Goal: Task Accomplishment & Management: Use online tool/utility

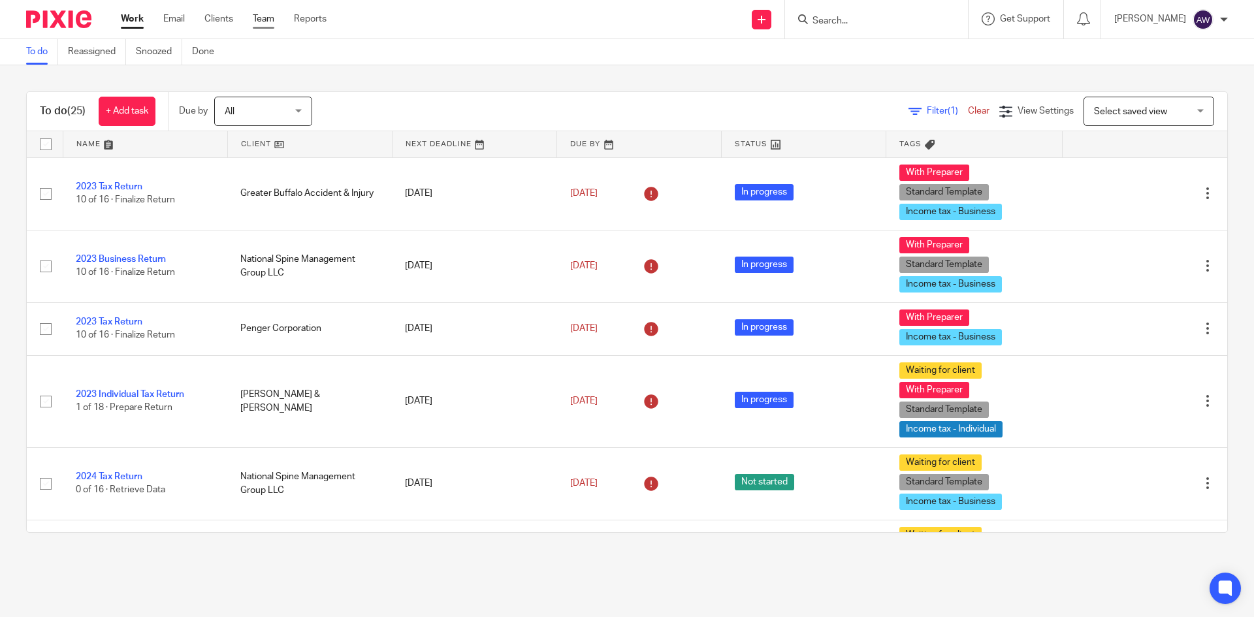
click at [267, 20] on link "Team" at bounding box center [264, 18] width 22 height 13
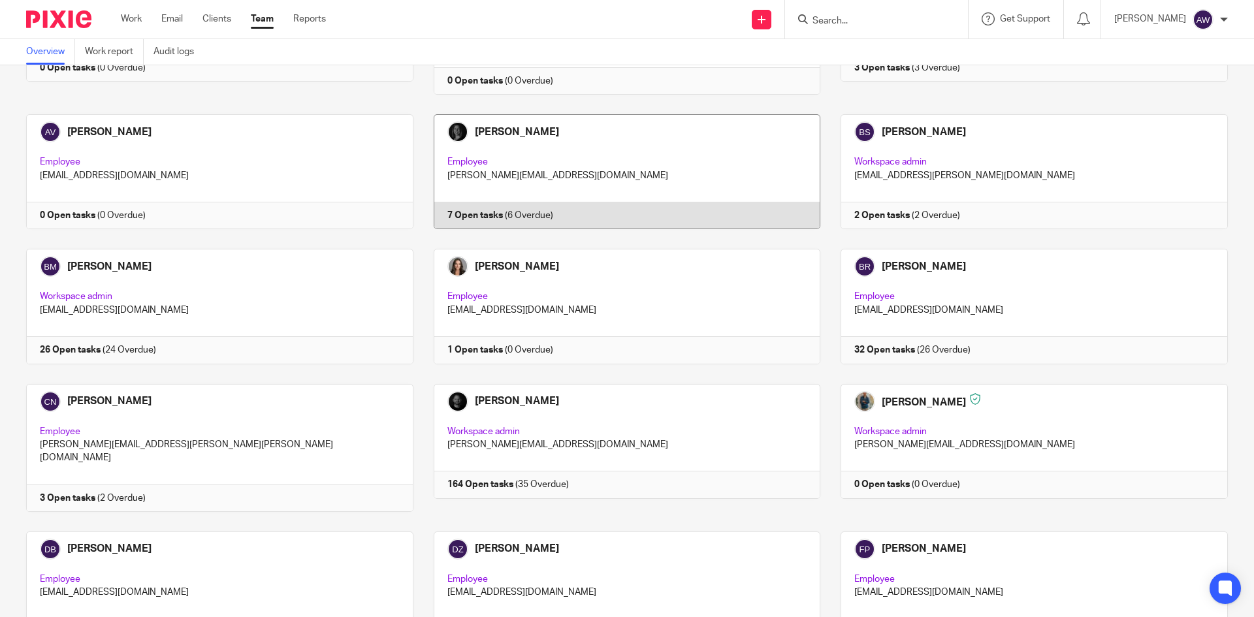
scroll to position [523, 0]
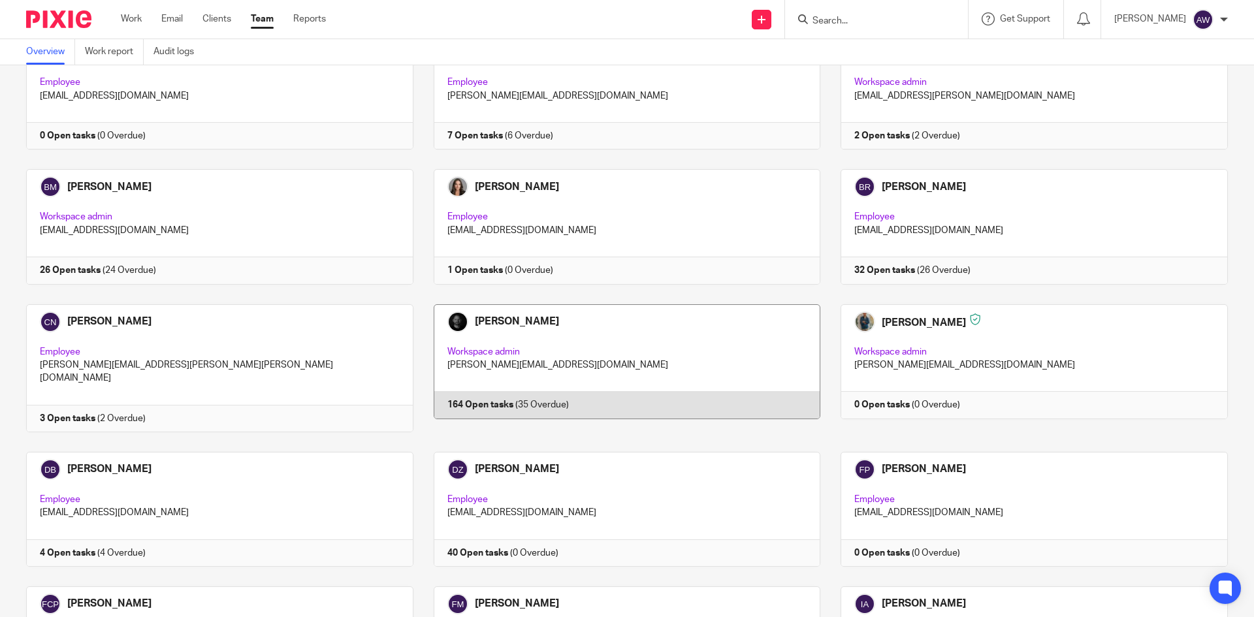
click at [606, 333] on link at bounding box center [618, 368] width 408 height 128
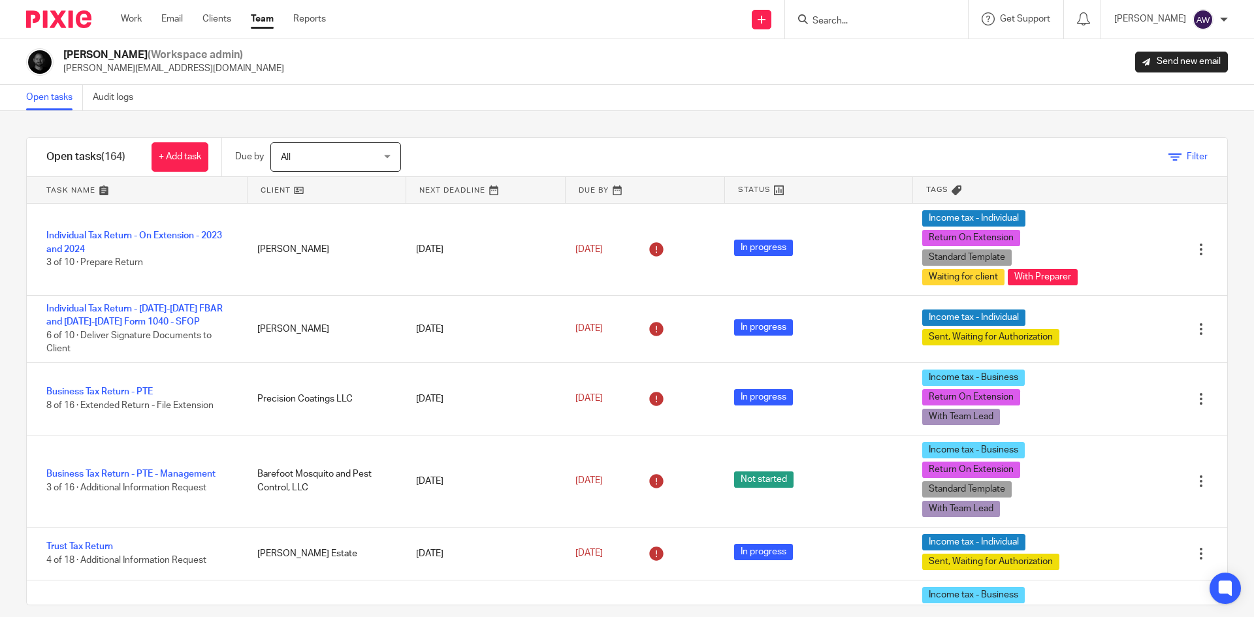
click at [1169, 159] on icon at bounding box center [1175, 157] width 13 height 13
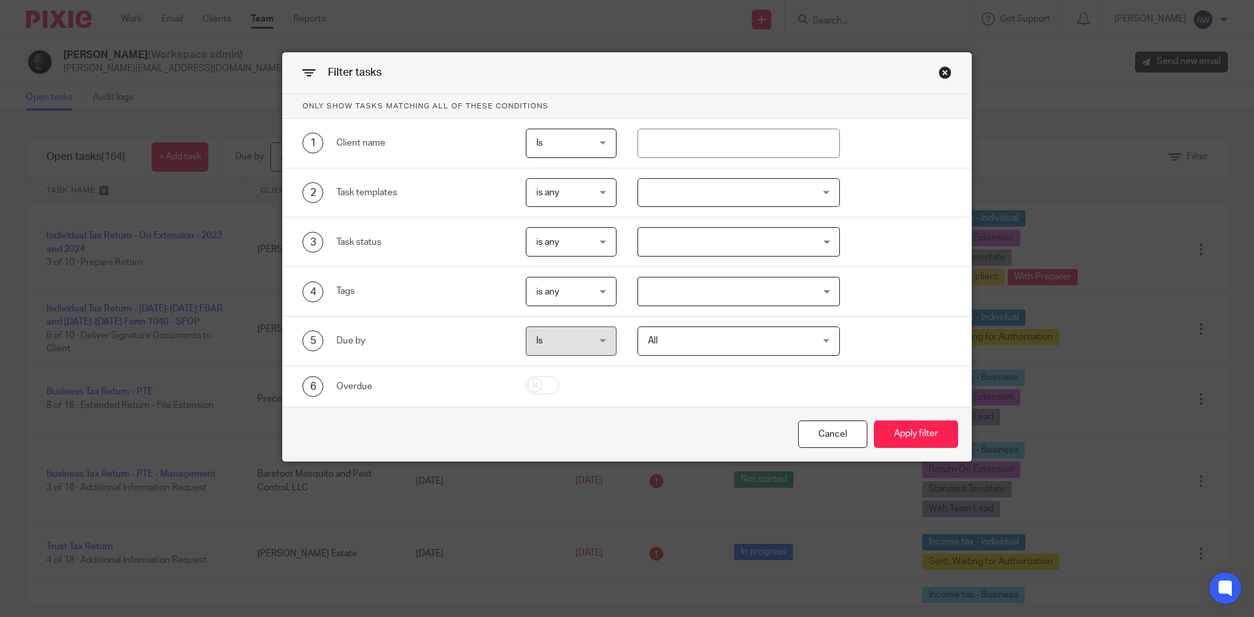
click at [669, 292] on input "Search for option" at bounding box center [736, 291] width 193 height 23
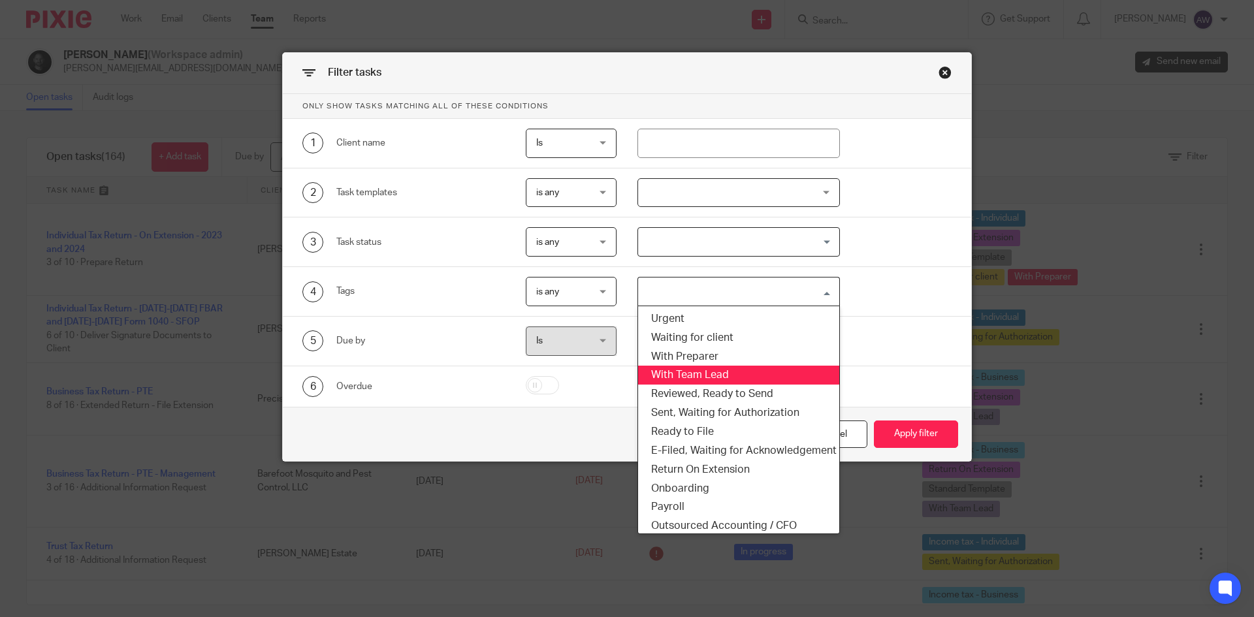
click at [655, 379] on li "With Team Lead" at bounding box center [739, 375] width 202 height 19
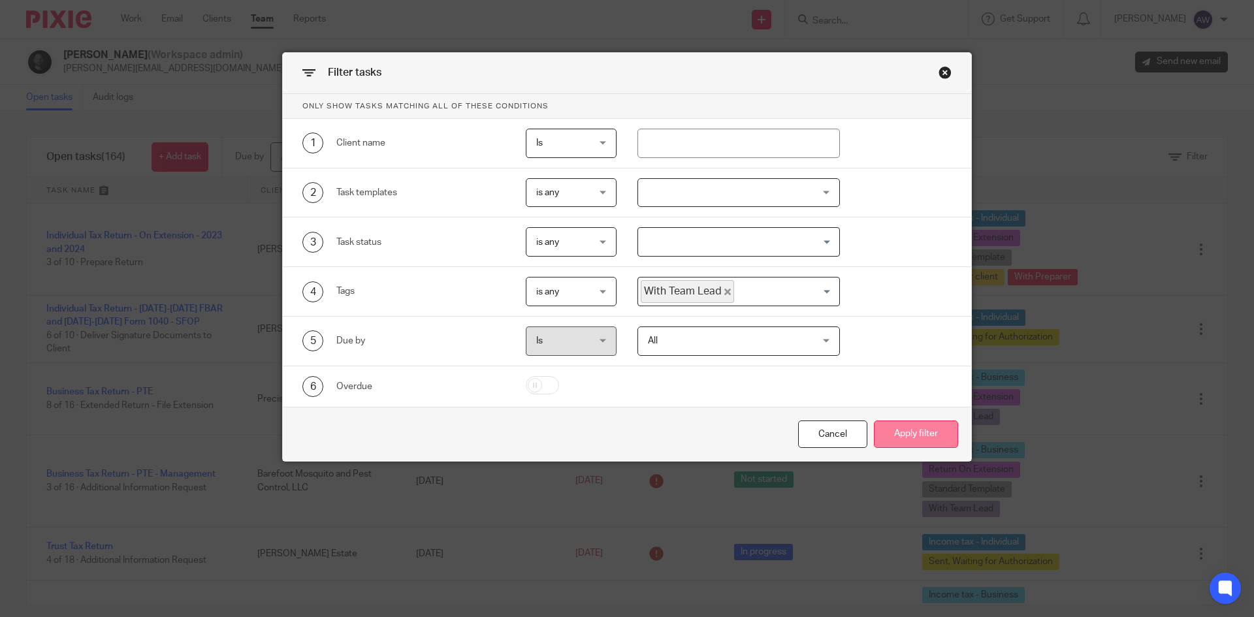
click at [900, 436] on button "Apply filter" at bounding box center [916, 435] width 84 height 28
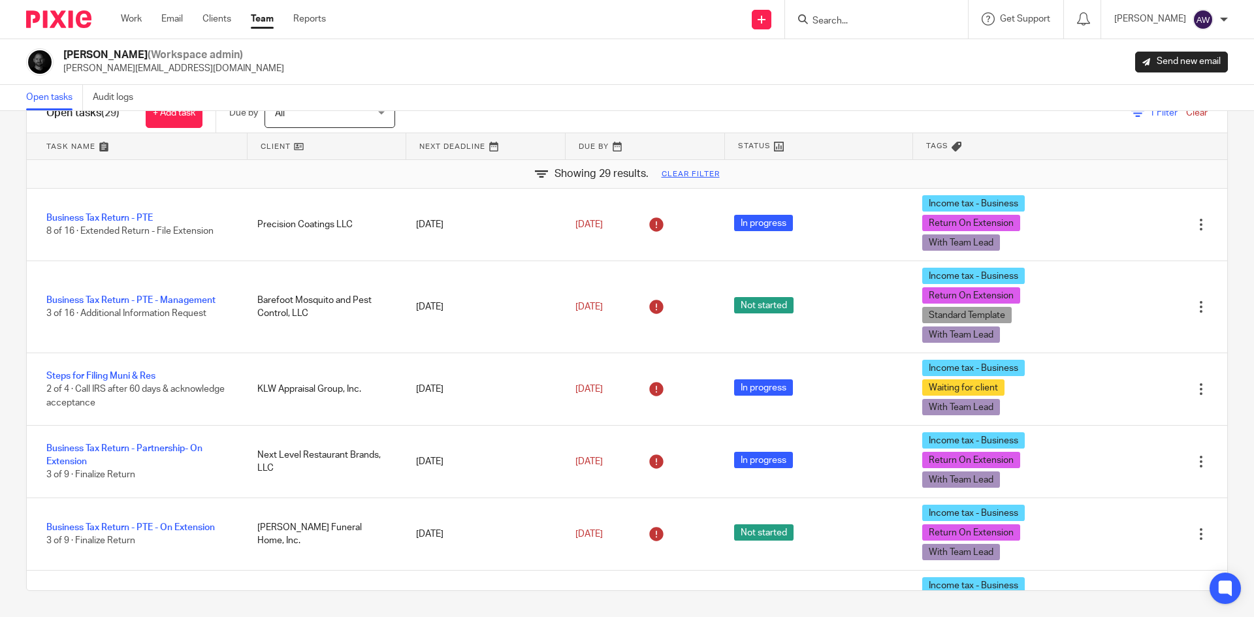
click at [118, 23] on div "Work Email Clients Team Reports Work Email Clients Team Reports Settings" at bounding box center [227, 19] width 238 height 39
click at [125, 18] on link "Work" at bounding box center [131, 18] width 21 height 13
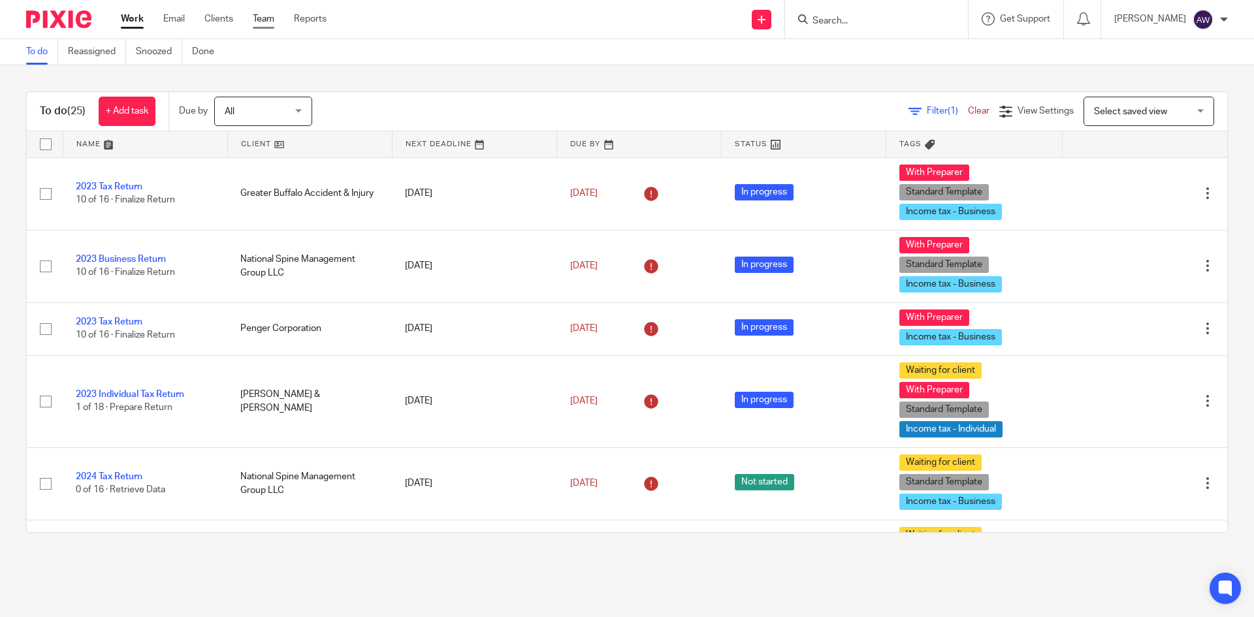
click at [274, 22] on link "Team" at bounding box center [264, 18] width 22 height 13
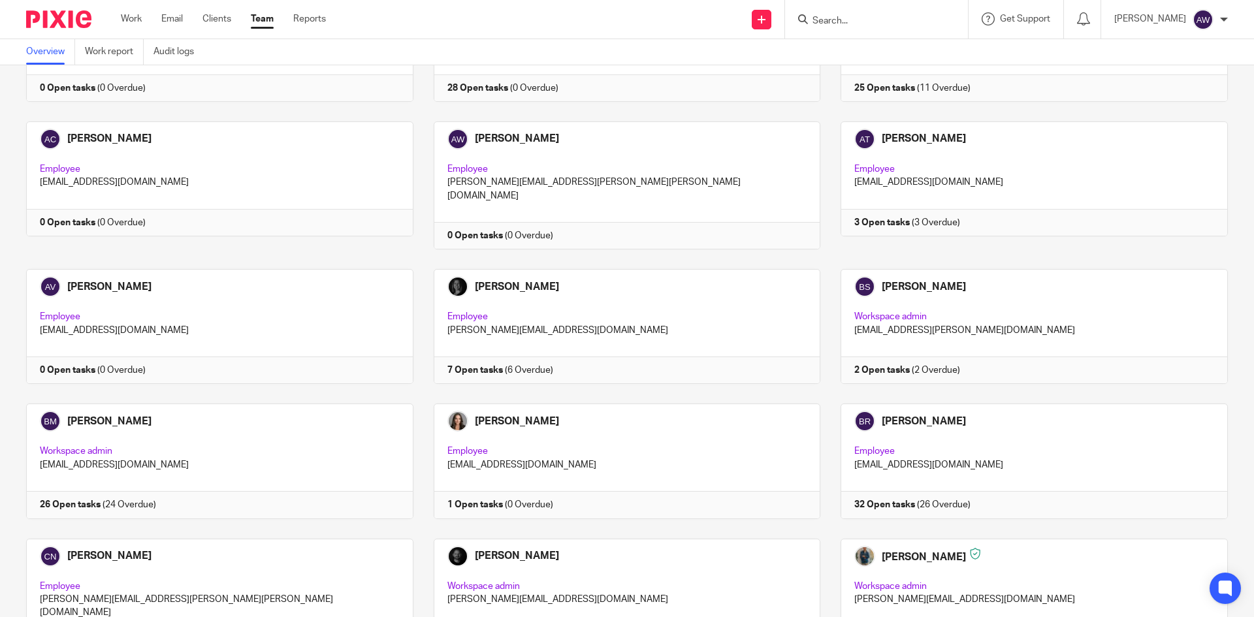
scroll to position [392, 0]
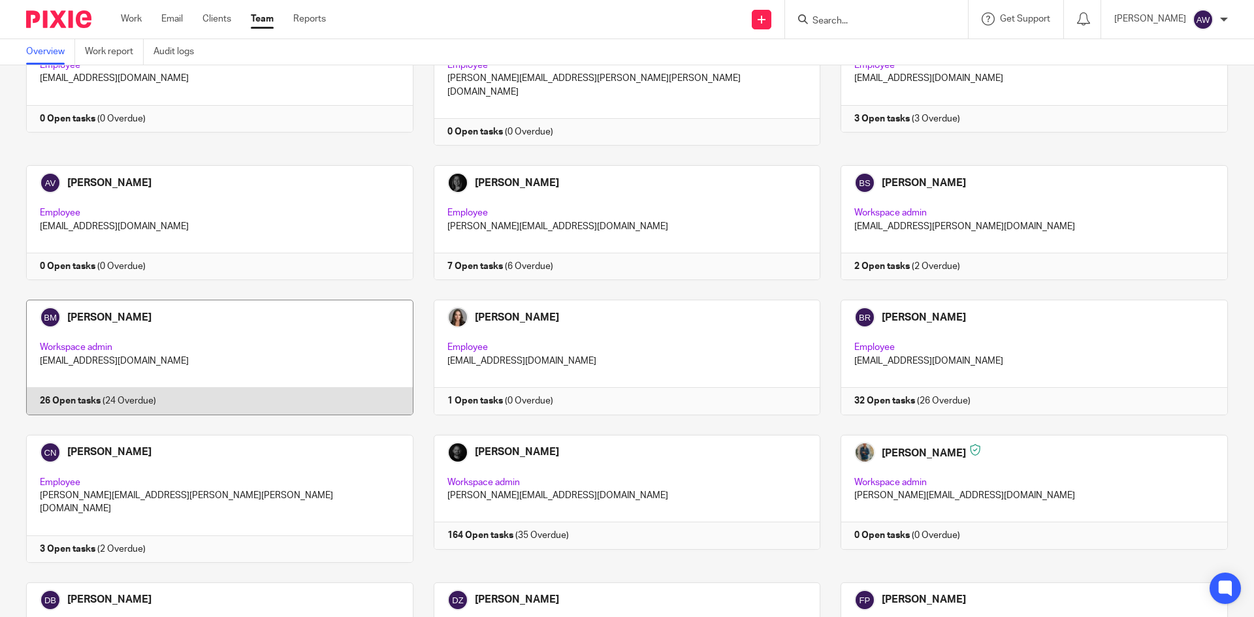
click at [213, 349] on link at bounding box center [210, 357] width 408 height 115
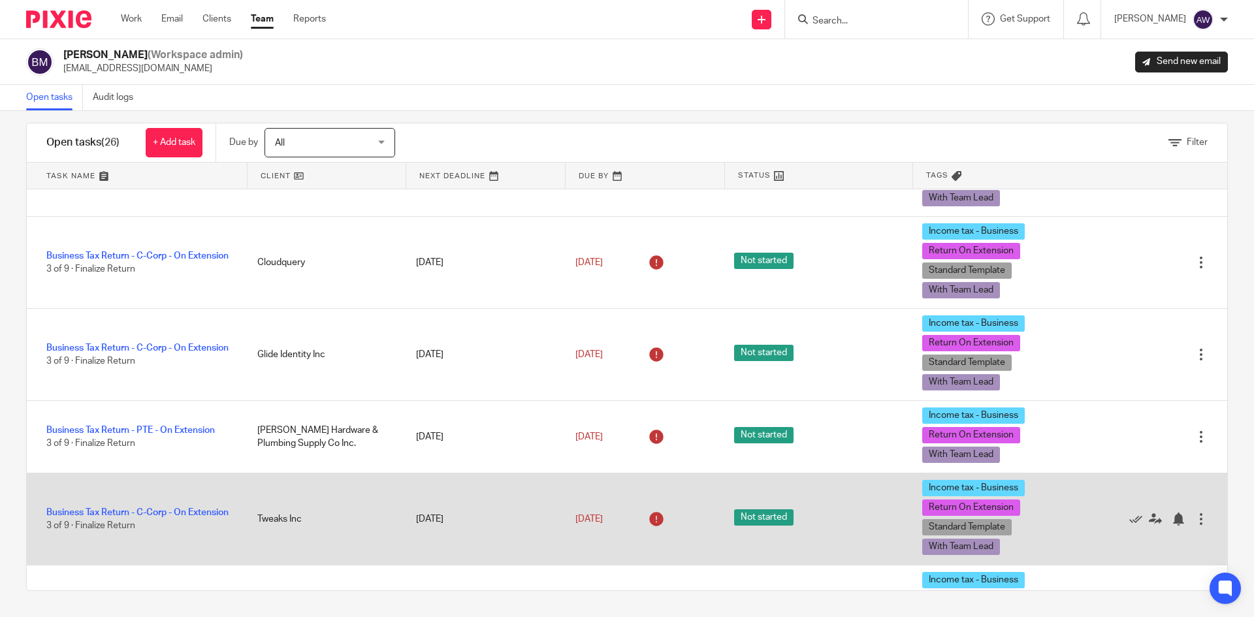
scroll to position [902, 0]
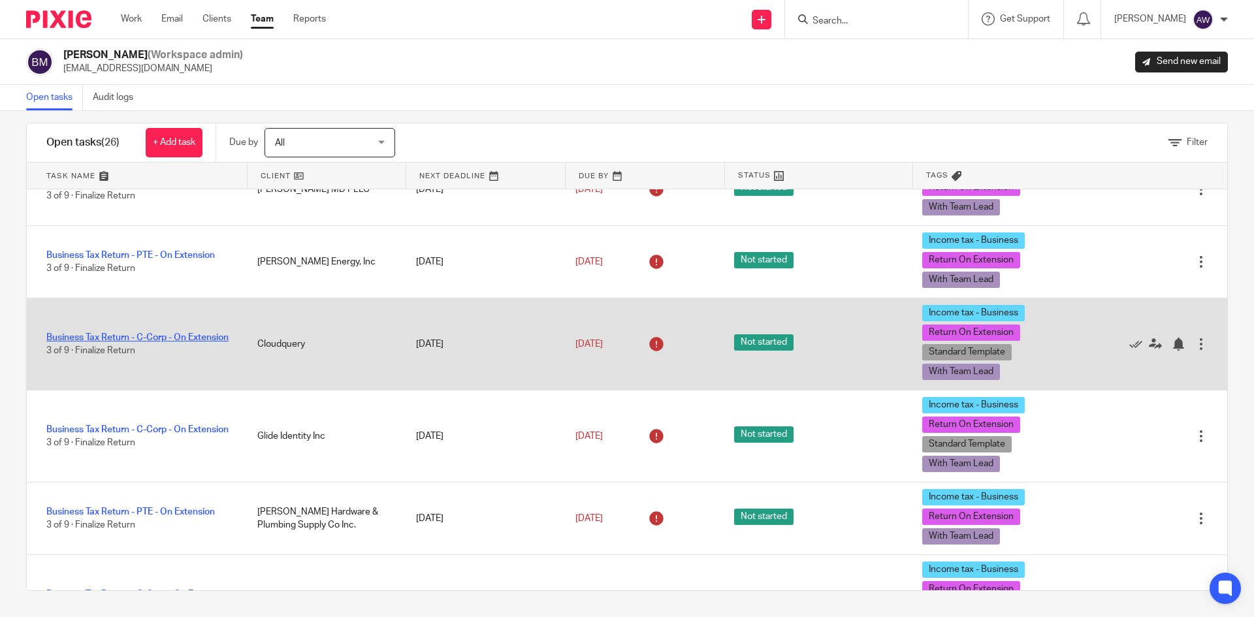
click at [133, 333] on link "Business Tax Return - C-Corp - On Extension" at bounding box center [137, 337] width 182 height 9
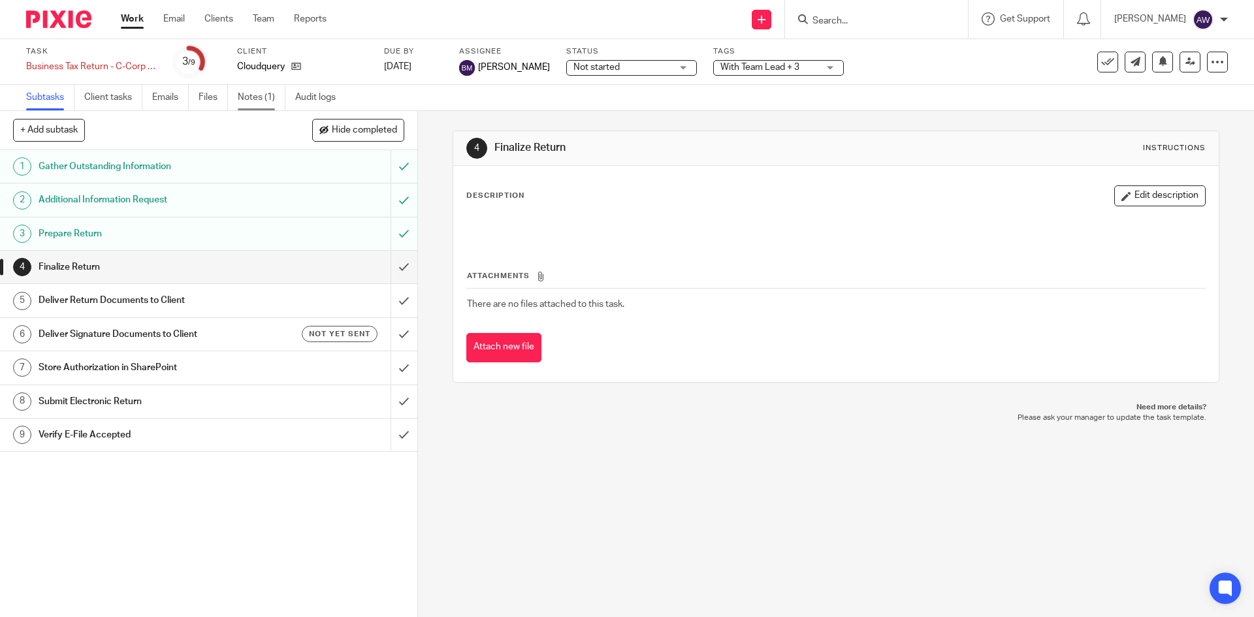
click at [263, 92] on link "Notes (1)" at bounding box center [262, 97] width 48 height 25
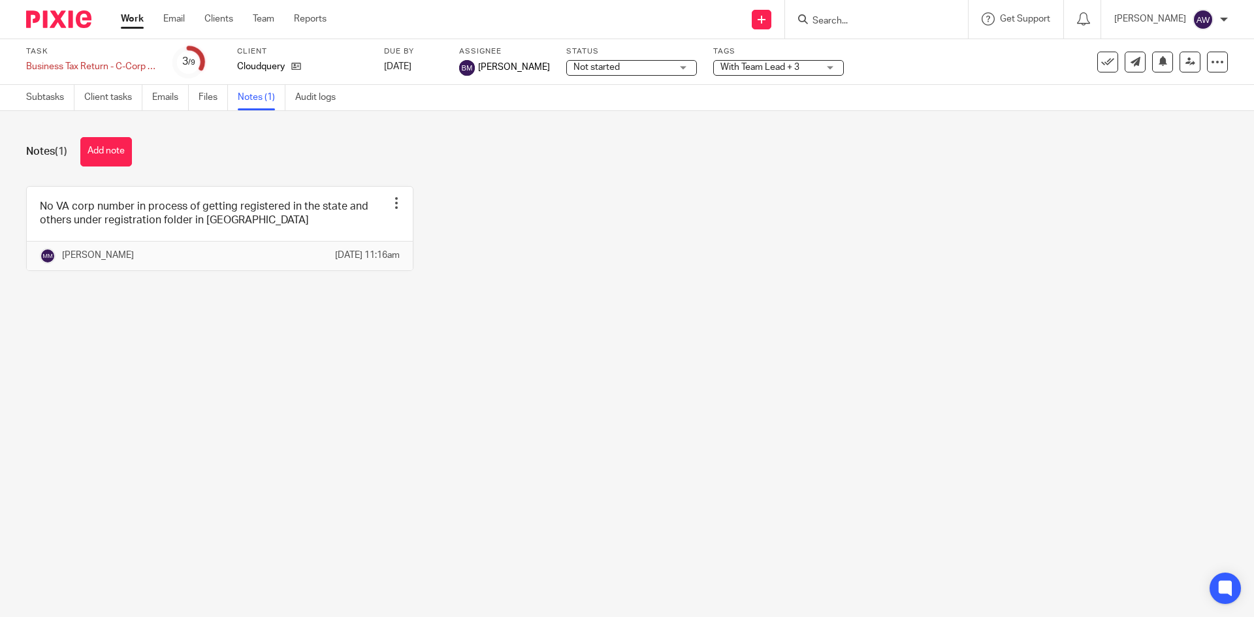
click at [135, 15] on link "Work" at bounding box center [132, 18] width 23 height 13
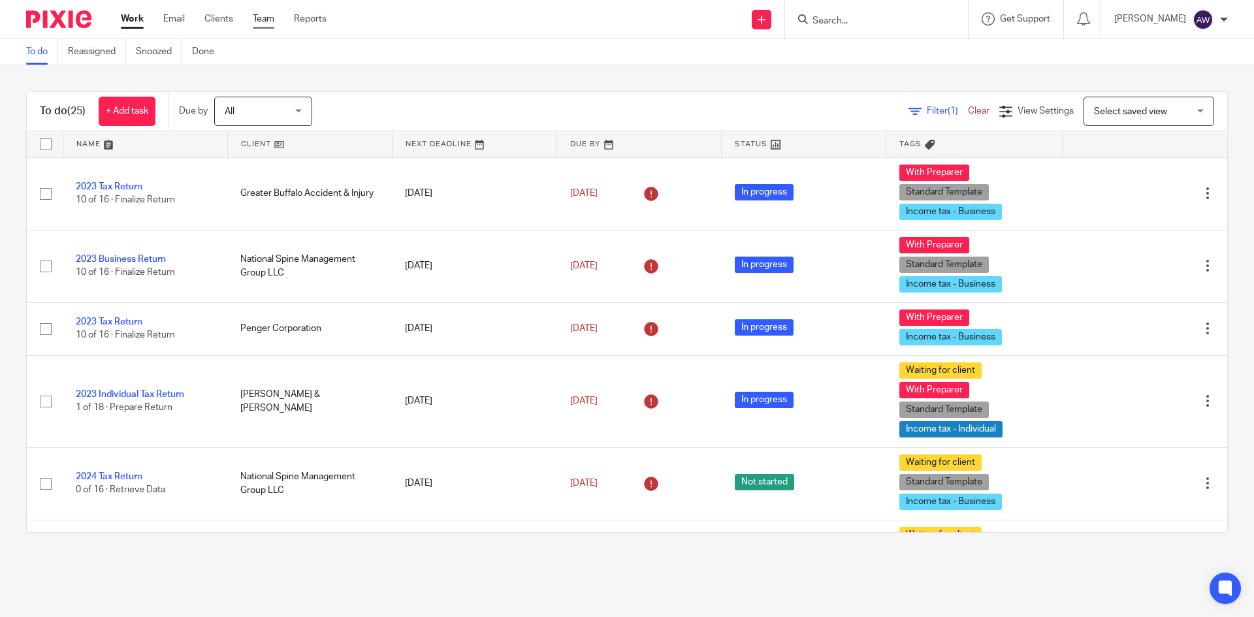
click at [259, 21] on link "Team" at bounding box center [264, 18] width 22 height 13
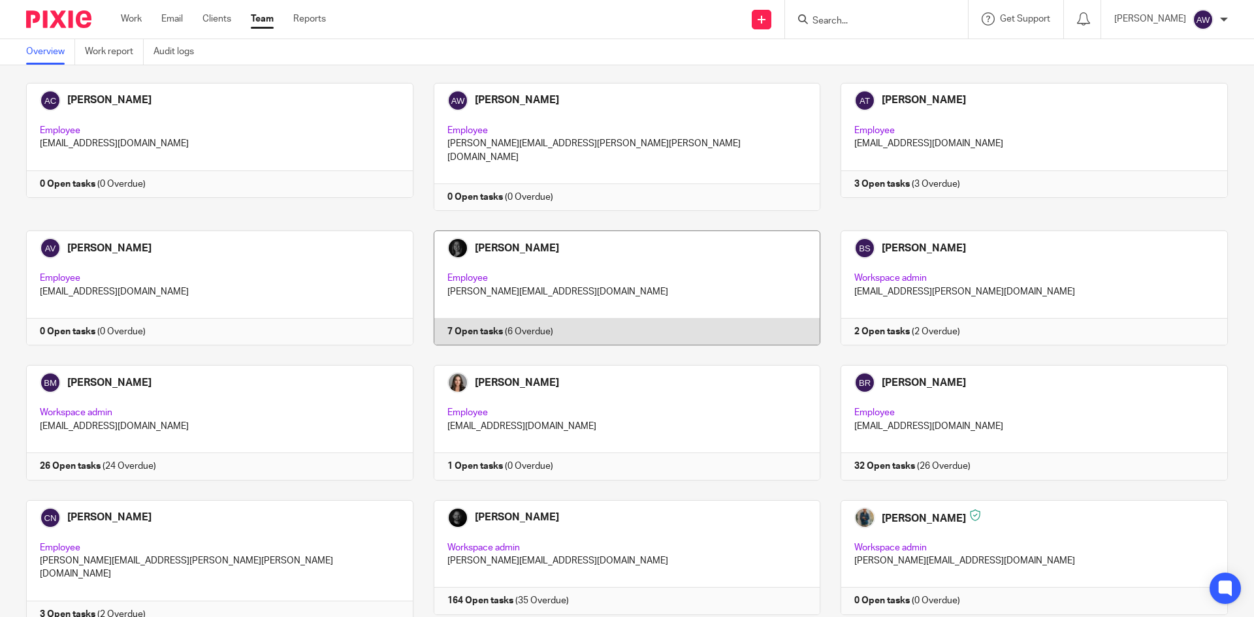
scroll to position [392, 0]
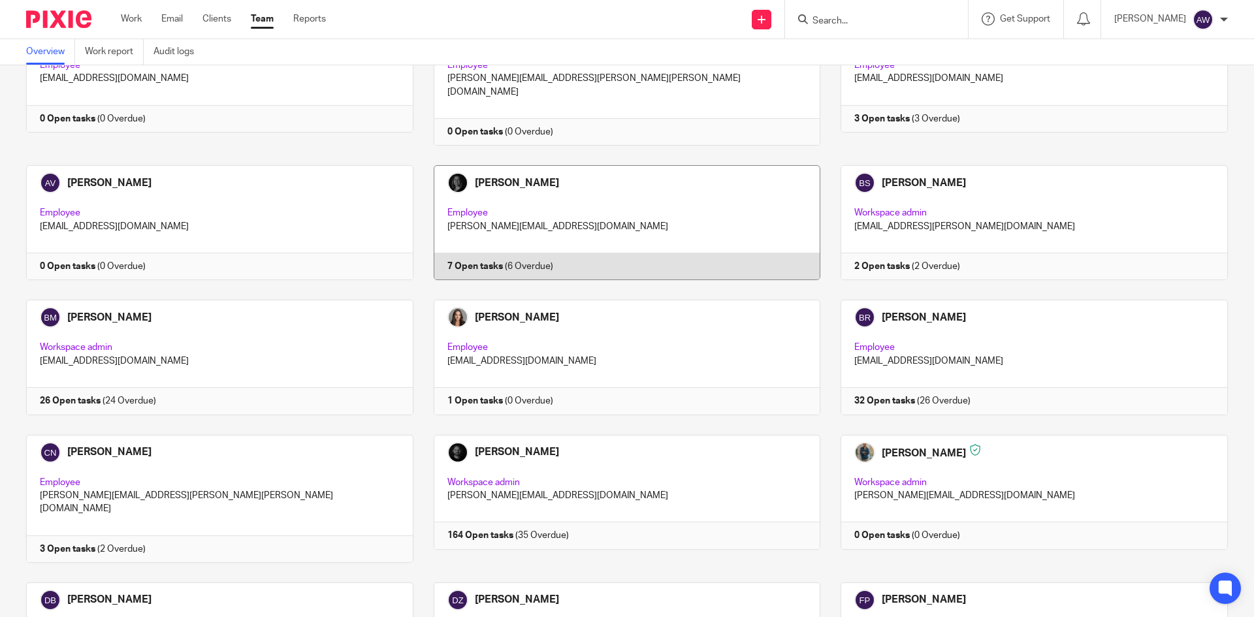
click at [600, 235] on link at bounding box center [618, 222] width 408 height 115
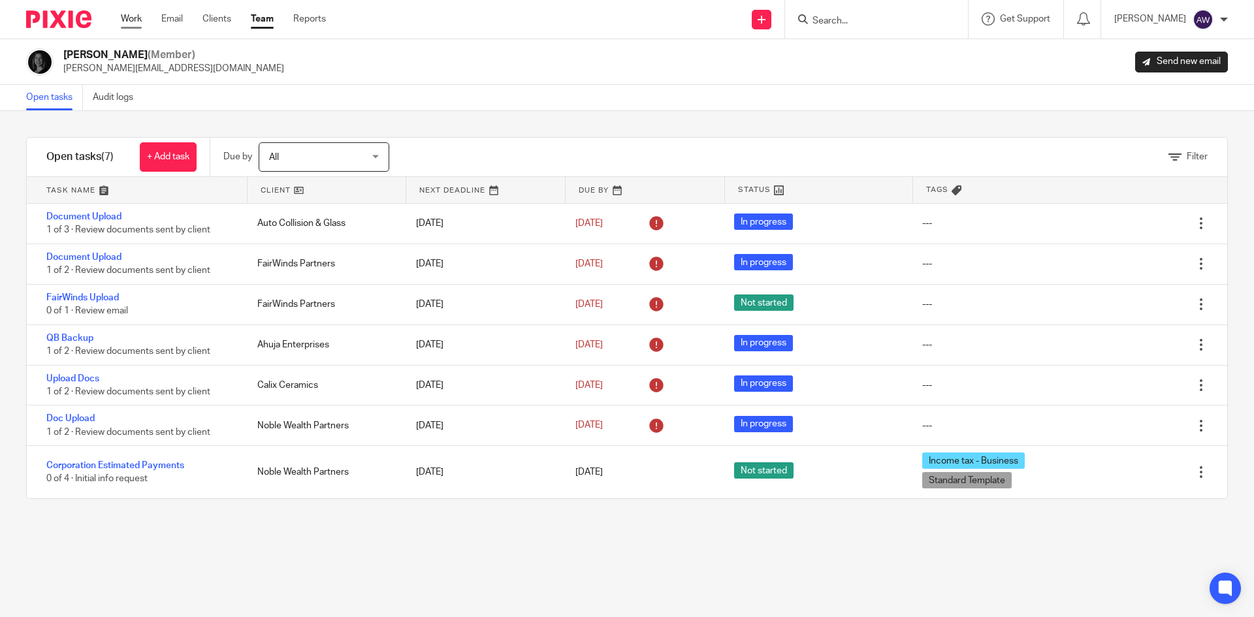
click at [134, 18] on link "Work" at bounding box center [131, 18] width 21 height 13
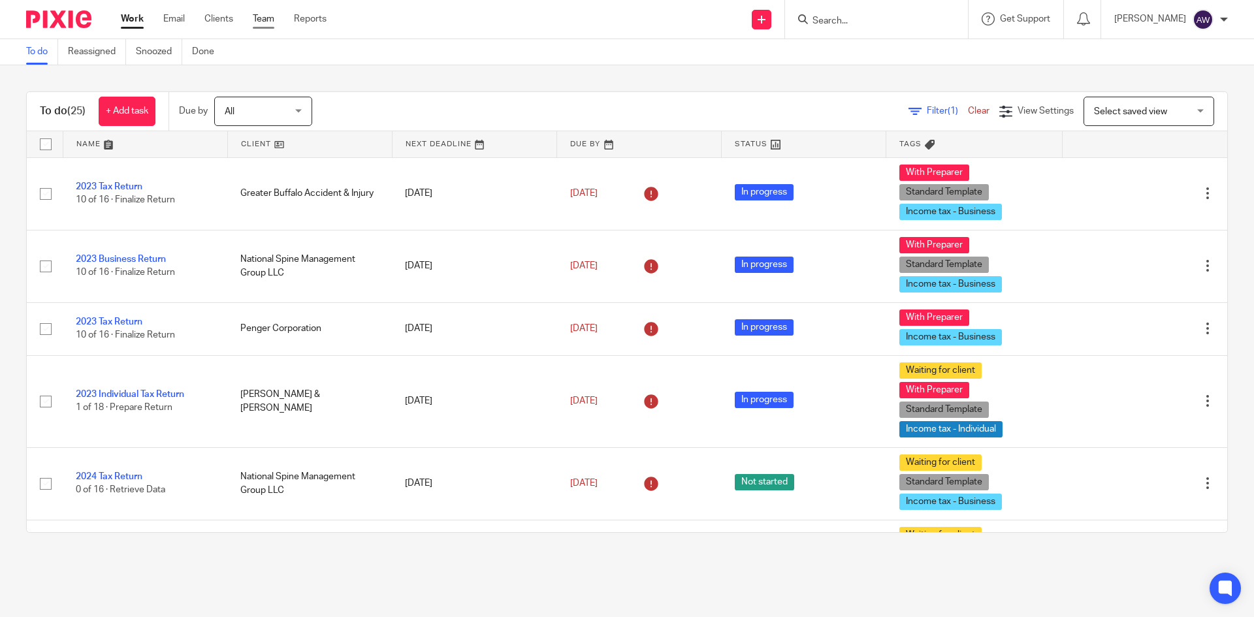
click at [263, 22] on link "Team" at bounding box center [264, 18] width 22 height 13
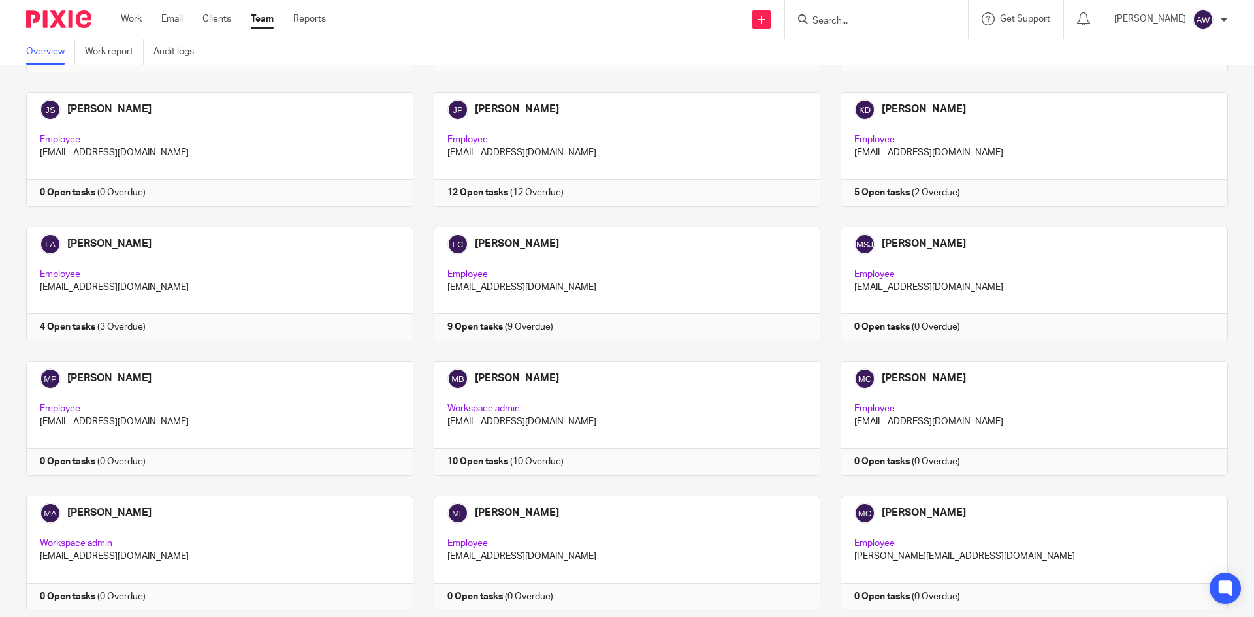
scroll to position [1306, 0]
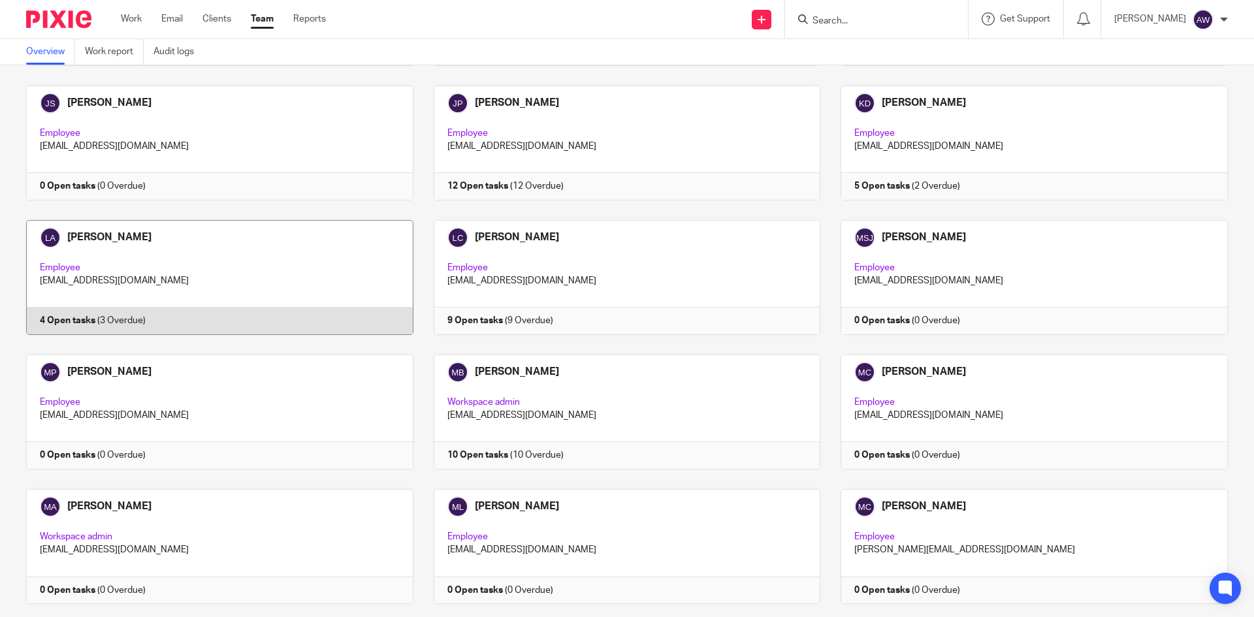
click at [246, 262] on link at bounding box center [210, 277] width 408 height 115
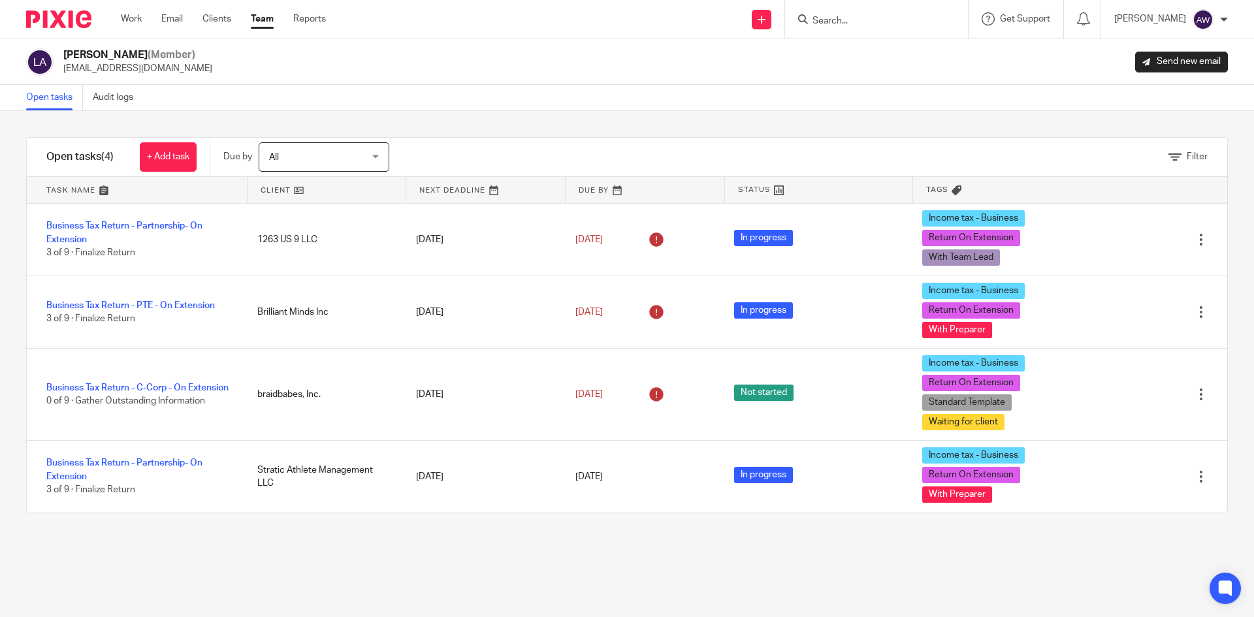
click at [134, 32] on div "Work Email Clients Team Reports Work Email Clients Team Reports Settings" at bounding box center [227, 19] width 238 height 39
click at [137, 18] on link "Work" at bounding box center [131, 18] width 21 height 13
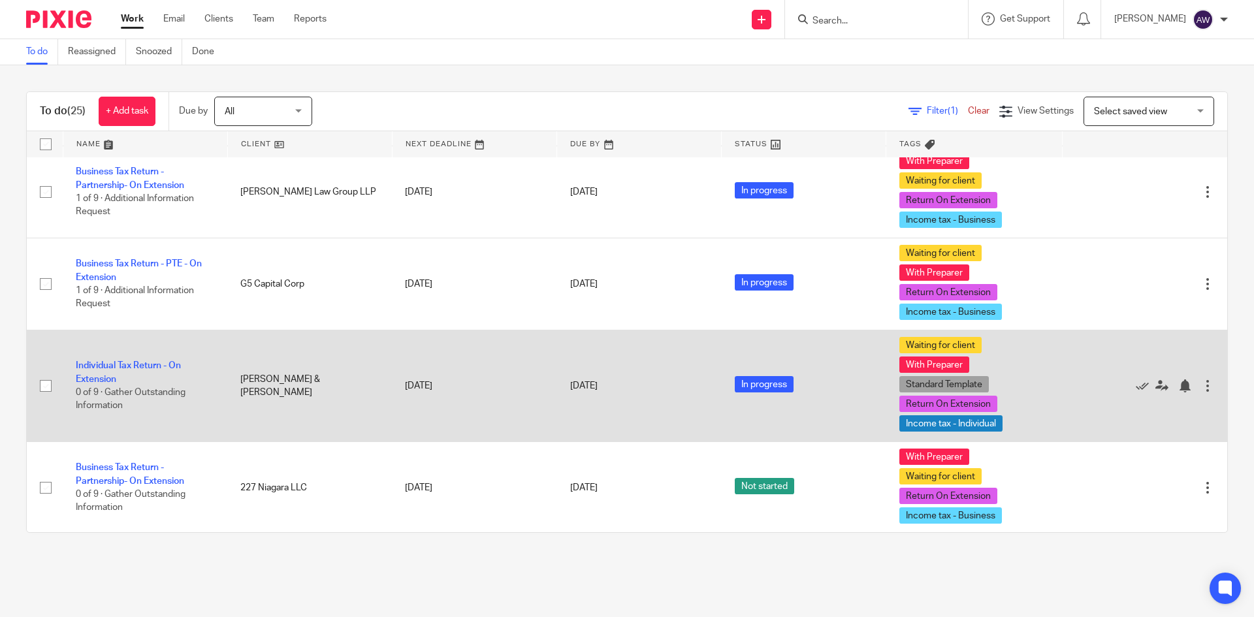
scroll to position [1568, 0]
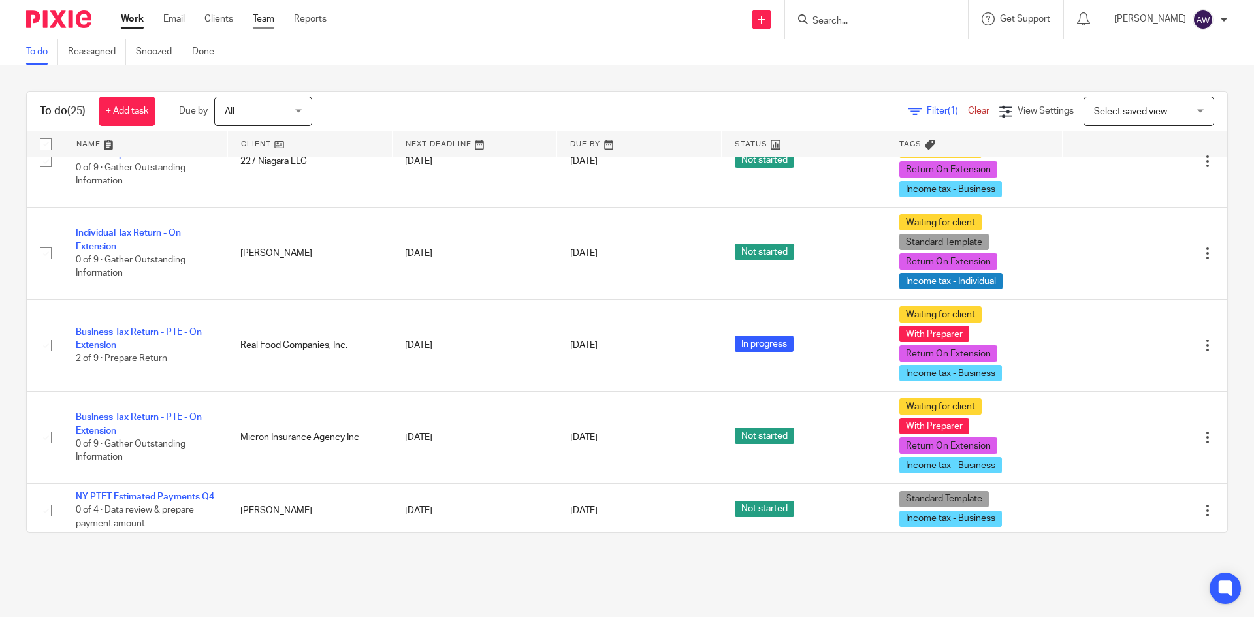
click at [259, 25] on link "Team" at bounding box center [264, 18] width 22 height 13
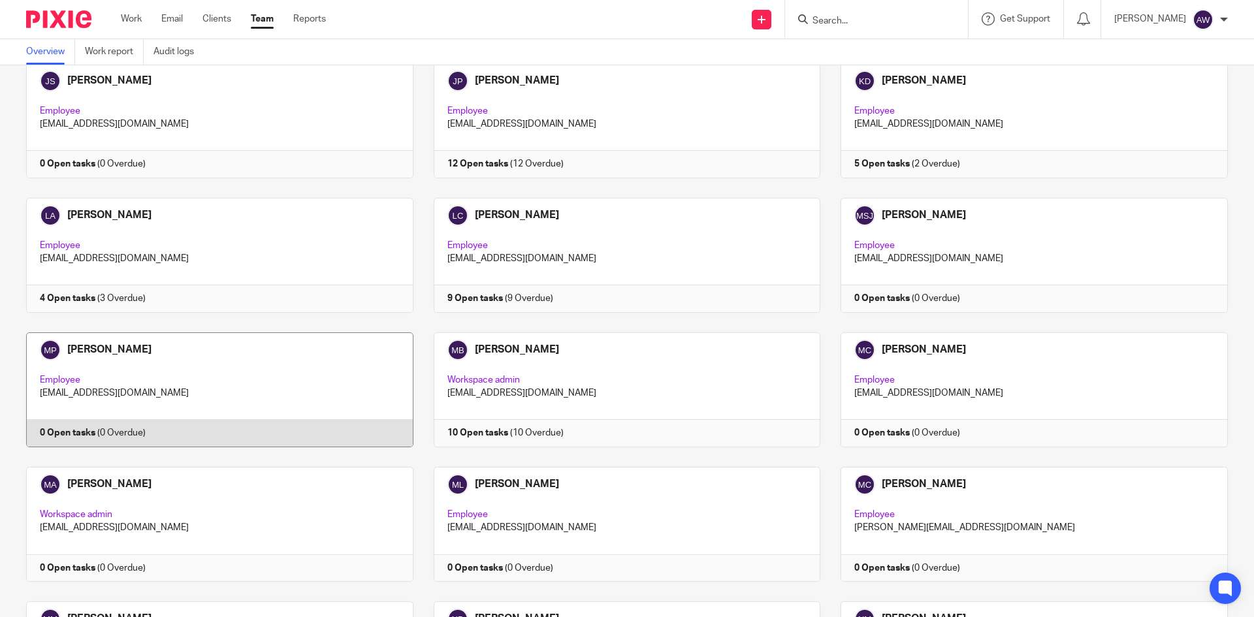
scroll to position [1633, 0]
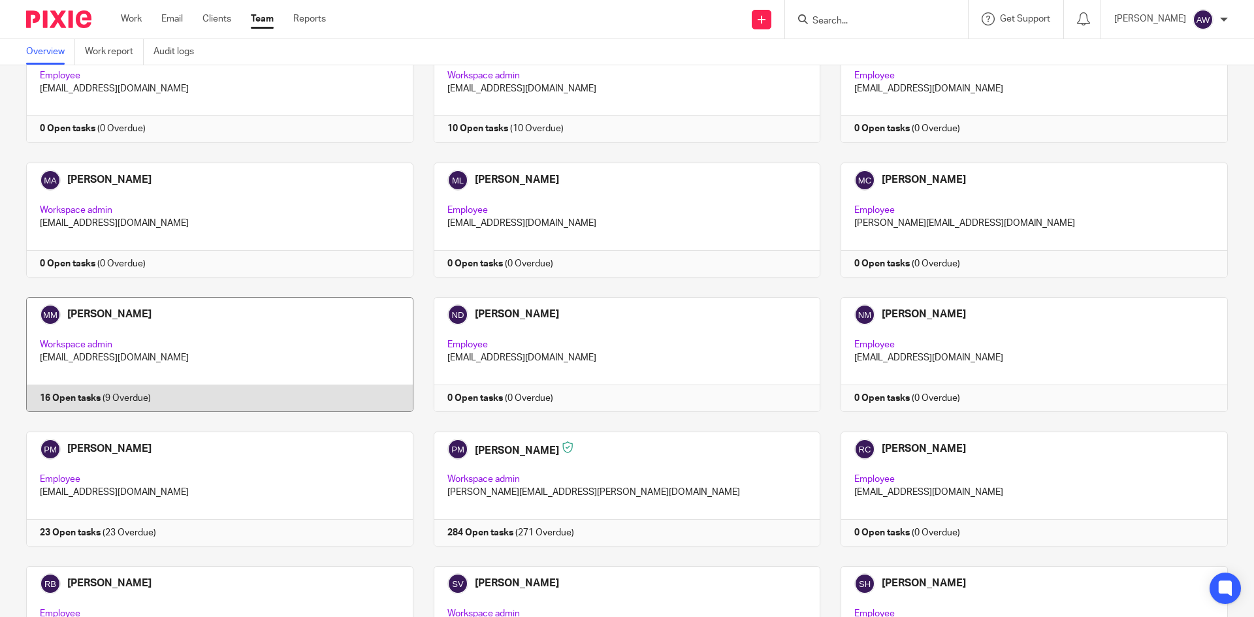
click at [198, 297] on link at bounding box center [210, 354] width 408 height 115
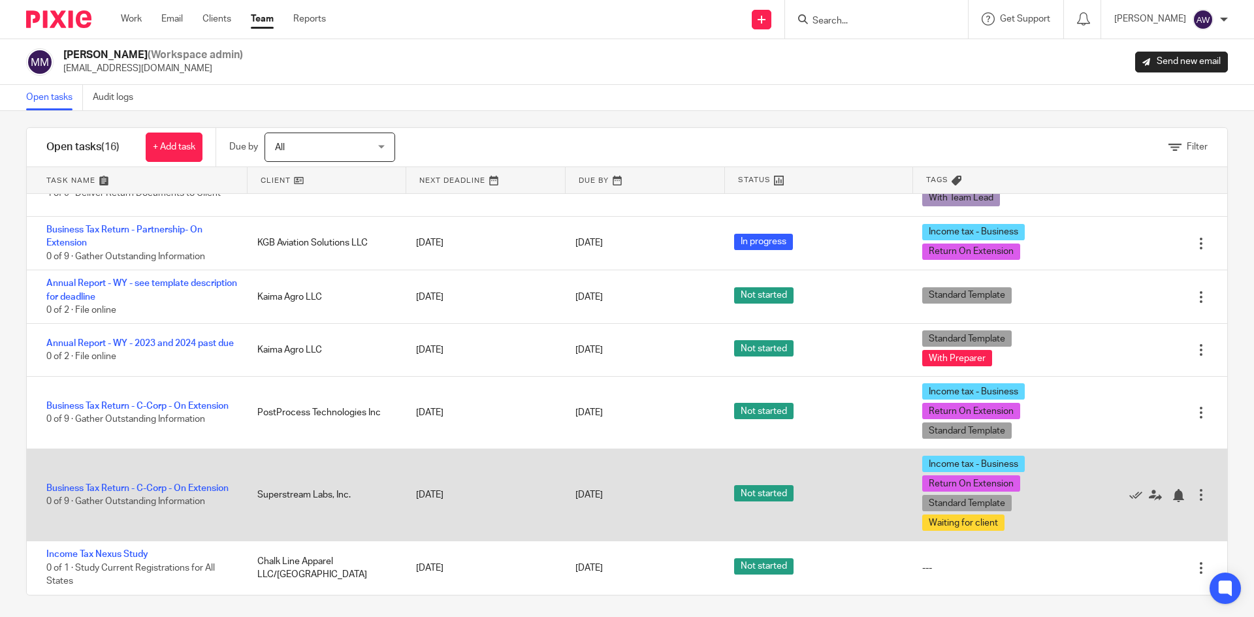
scroll to position [14, 0]
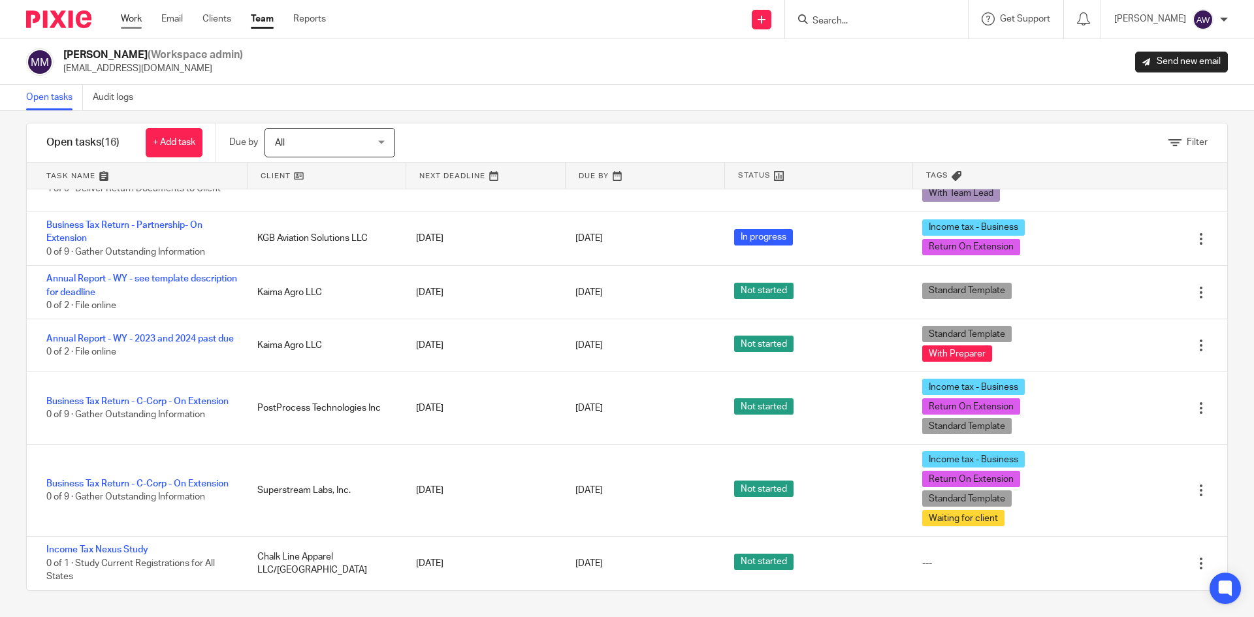
click at [127, 12] on link "Work" at bounding box center [131, 18] width 21 height 13
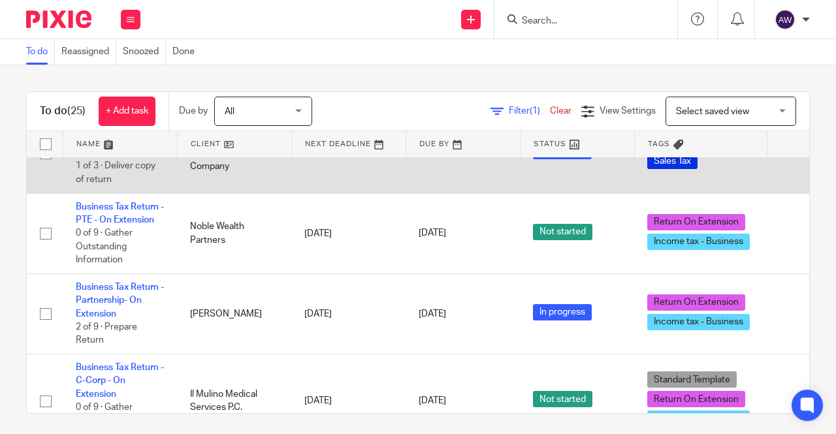
scroll to position [849, 0]
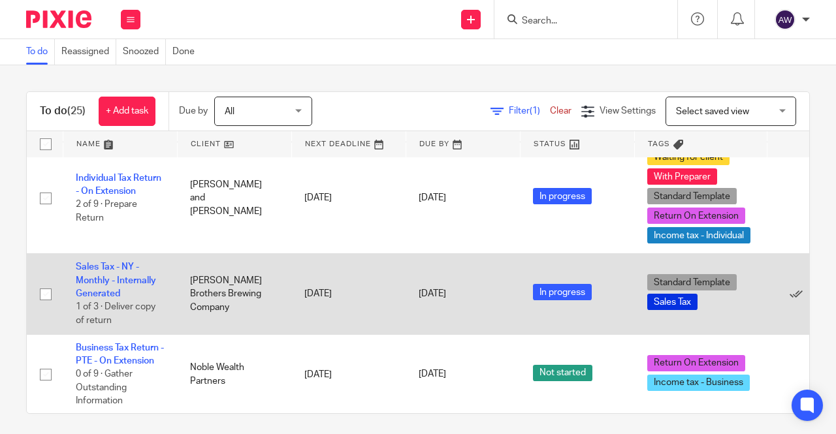
click at [123, 271] on td "Sales Tax - NY - Monthly - Internally Generated 1 of 3 · Deliver copy of return" at bounding box center [120, 294] width 114 height 80
click at [115, 277] on link "Sales Tax - NY - Monthly - Internally Generated" at bounding box center [116, 281] width 80 height 36
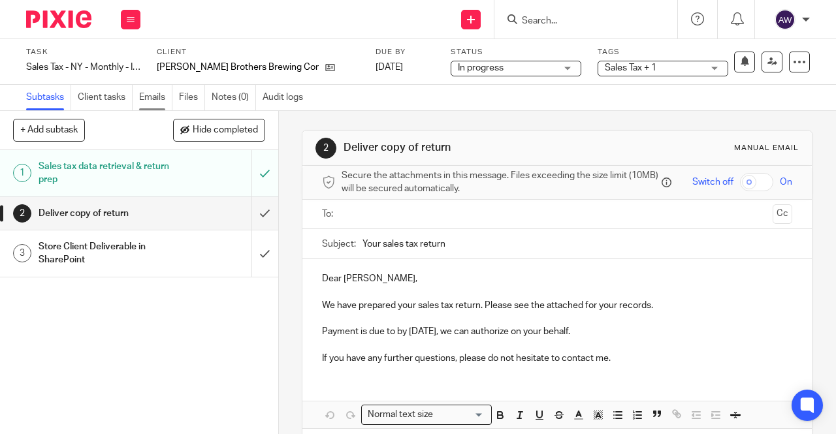
click at [145, 101] on link "Emails" at bounding box center [155, 97] width 33 height 25
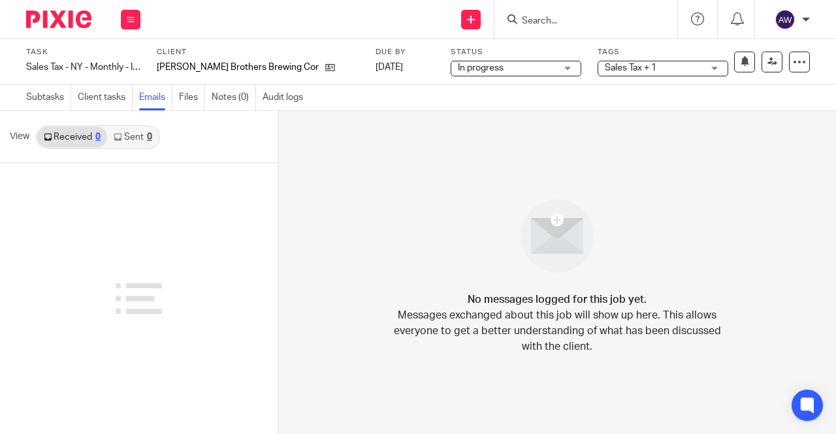
click at [129, 133] on link "Sent 0" at bounding box center [132, 137] width 51 height 21
click at [95, 138] on div "0" at bounding box center [97, 137] width 5 height 9
click at [103, 97] on link "Client tasks" at bounding box center [105, 97] width 55 height 25
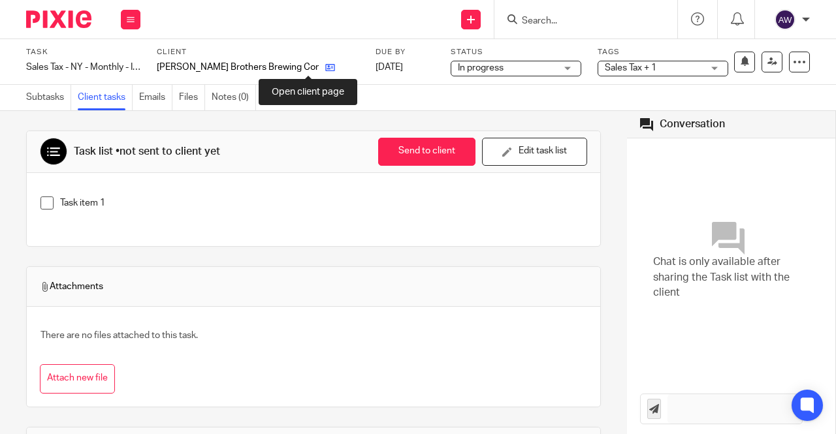
click at [325, 64] on icon at bounding box center [330, 68] width 10 height 10
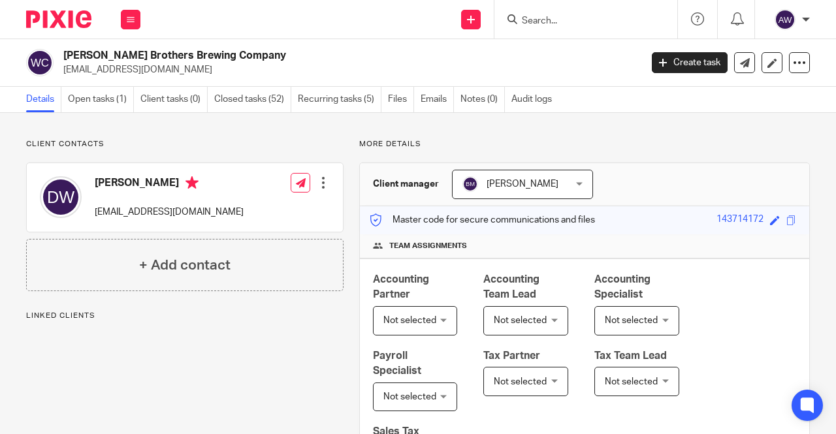
click at [142, 210] on p "[EMAIL_ADDRESS][DOMAIN_NAME]" at bounding box center [169, 212] width 149 height 13
drag, startPoint x: 180, startPoint y: 216, endPoint x: 91, endPoint y: 218, distance: 89.5
click at [91, 218] on div "Debbie Woodcock td2crazy@gmail.com" at bounding box center [142, 198] width 204 height 56
copy p "[EMAIL_ADDRESS][DOMAIN_NAME]"
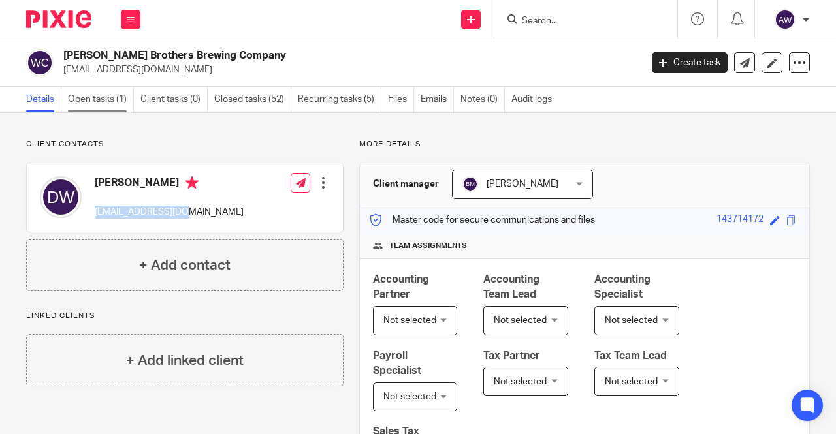
click at [120, 100] on link "Open tasks (1)" at bounding box center [101, 99] width 66 height 25
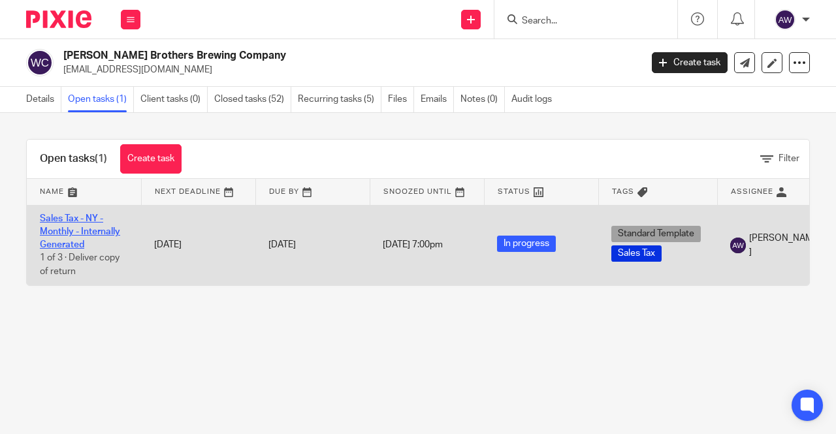
click at [80, 218] on link "Sales Tax - NY - Monthly - Internally Generated" at bounding box center [80, 232] width 80 height 36
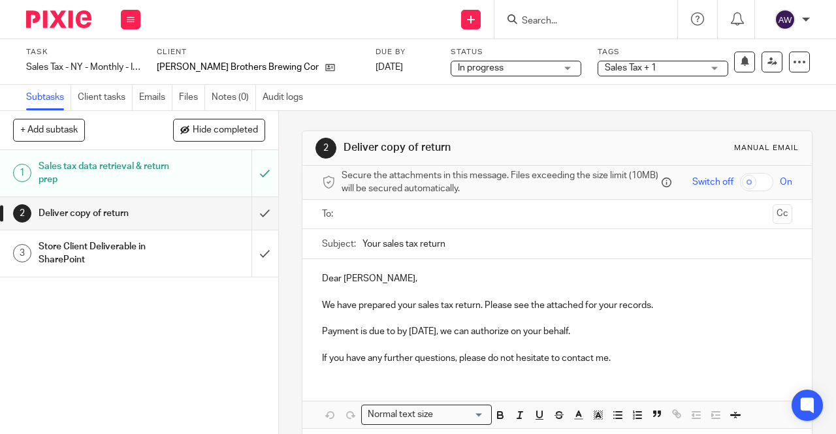
click at [387, 214] on input "text" at bounding box center [556, 214] width 421 height 15
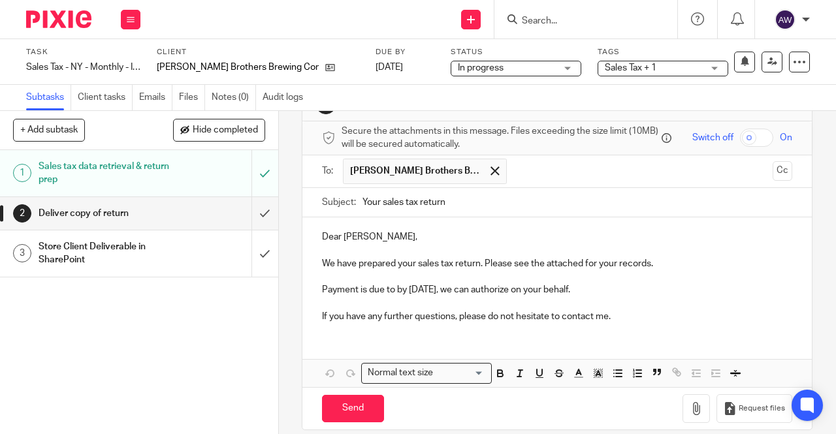
scroll to position [62, 0]
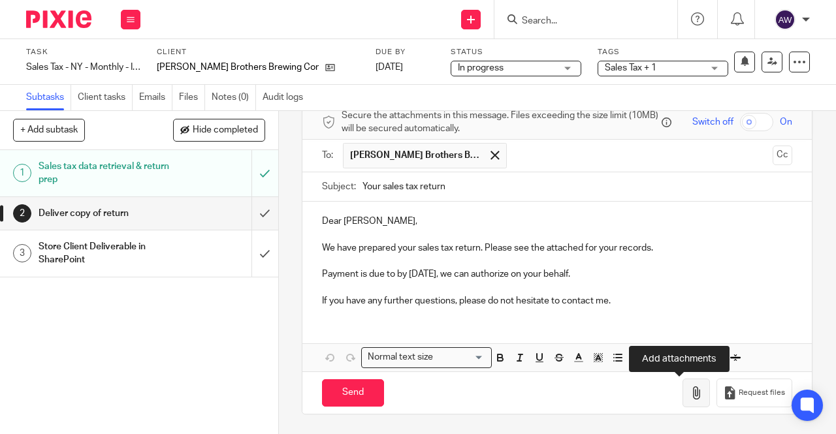
click at [690, 397] on icon "button" at bounding box center [696, 393] width 13 height 13
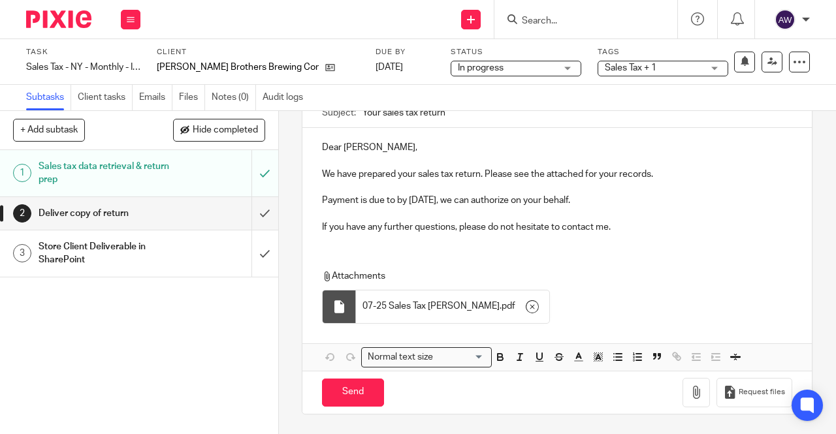
scroll to position [135, 0]
click at [623, 223] on p "If you have any further questions, please do not hesitate to contact me." at bounding box center [557, 227] width 470 height 13
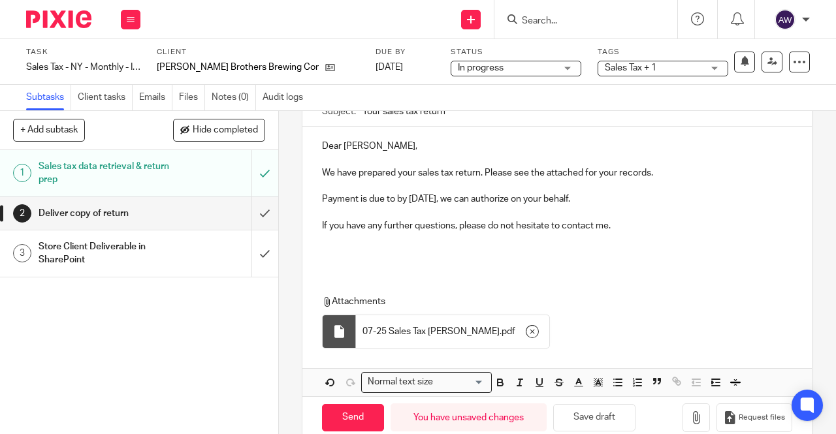
click at [389, 257] on p at bounding box center [557, 252] width 470 height 13
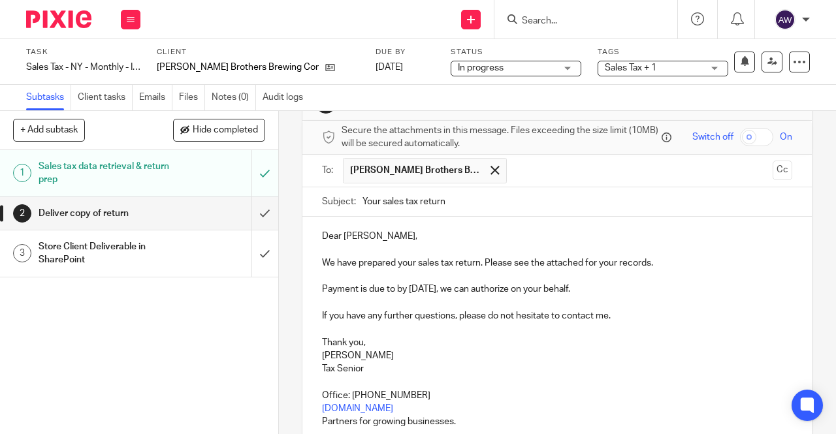
scroll to position [65, 0]
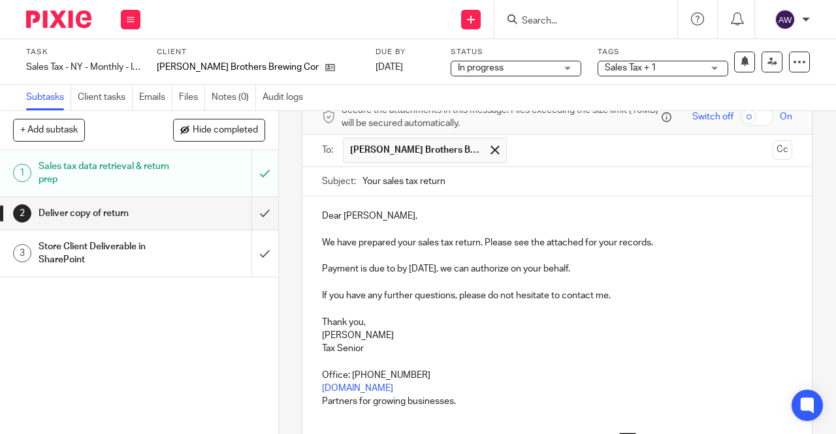
click at [568, 159] on input "text" at bounding box center [640, 150] width 255 height 25
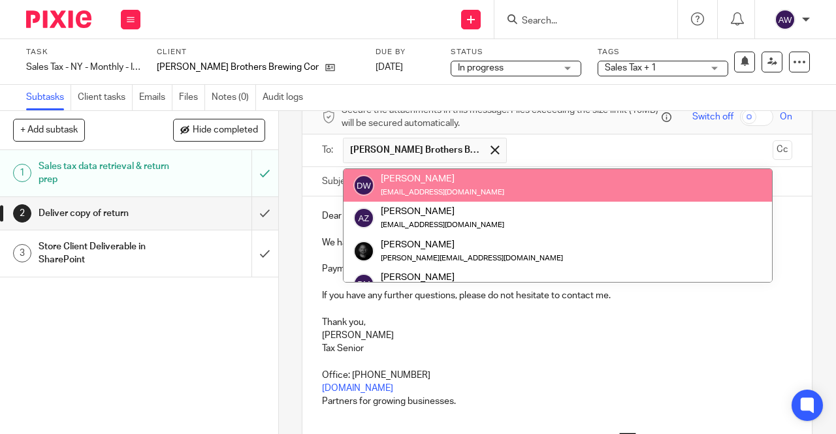
click at [534, 197] on div "Debbie Woodcock td2crazy@gmail.com" at bounding box center [557, 185] width 409 height 26
click at [519, 190] on div "Debbie Woodcock td2crazy@gmail.com" at bounding box center [557, 185] width 409 height 26
click at [773, 154] on button "Cc" at bounding box center [783, 150] width 20 height 20
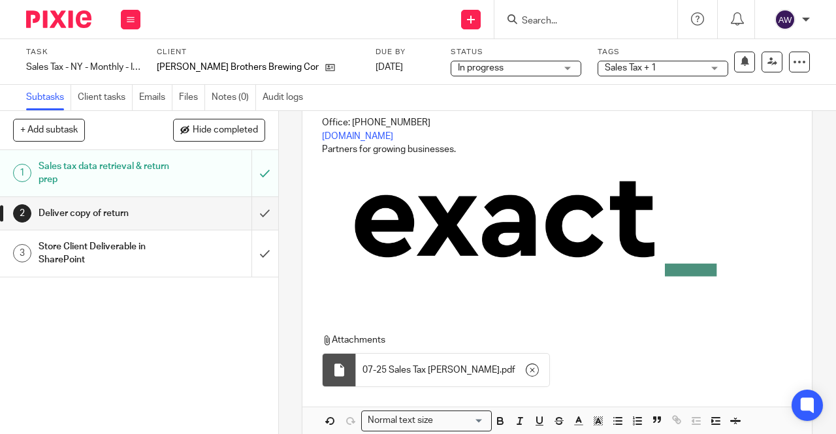
scroll to position [413, 0]
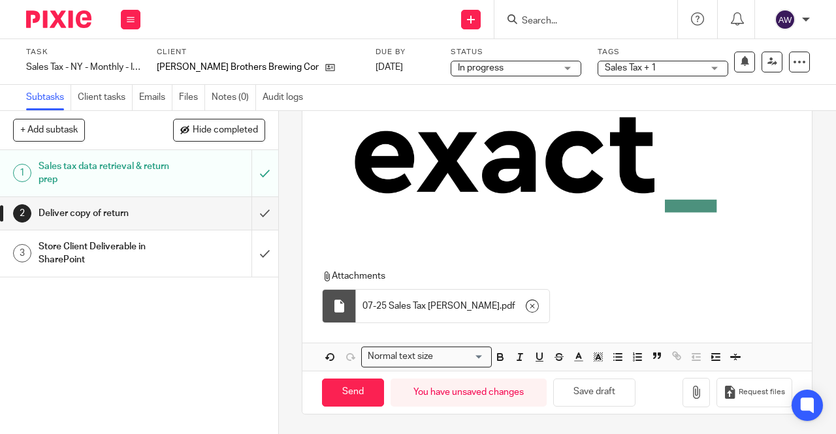
drag, startPoint x: 368, startPoint y: 395, endPoint x: 383, endPoint y: 393, distance: 14.5
click at [368, 395] on input "Send" at bounding box center [353, 393] width 62 height 28
type input "Sent"
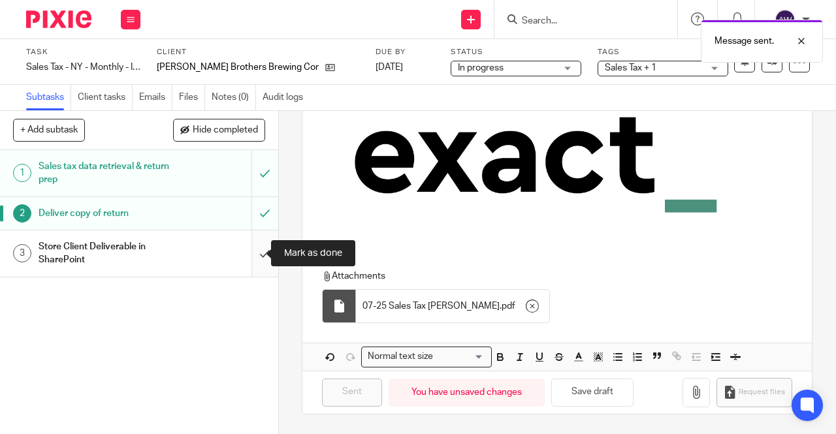
click at [250, 272] on input "submit" at bounding box center [139, 254] width 278 height 46
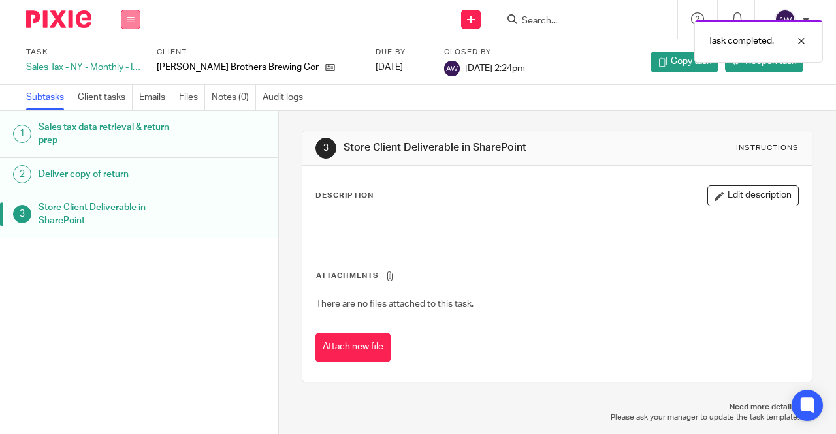
click at [123, 17] on button at bounding box center [131, 20] width 20 height 20
click at [131, 57] on link "Work" at bounding box center [124, 60] width 23 height 9
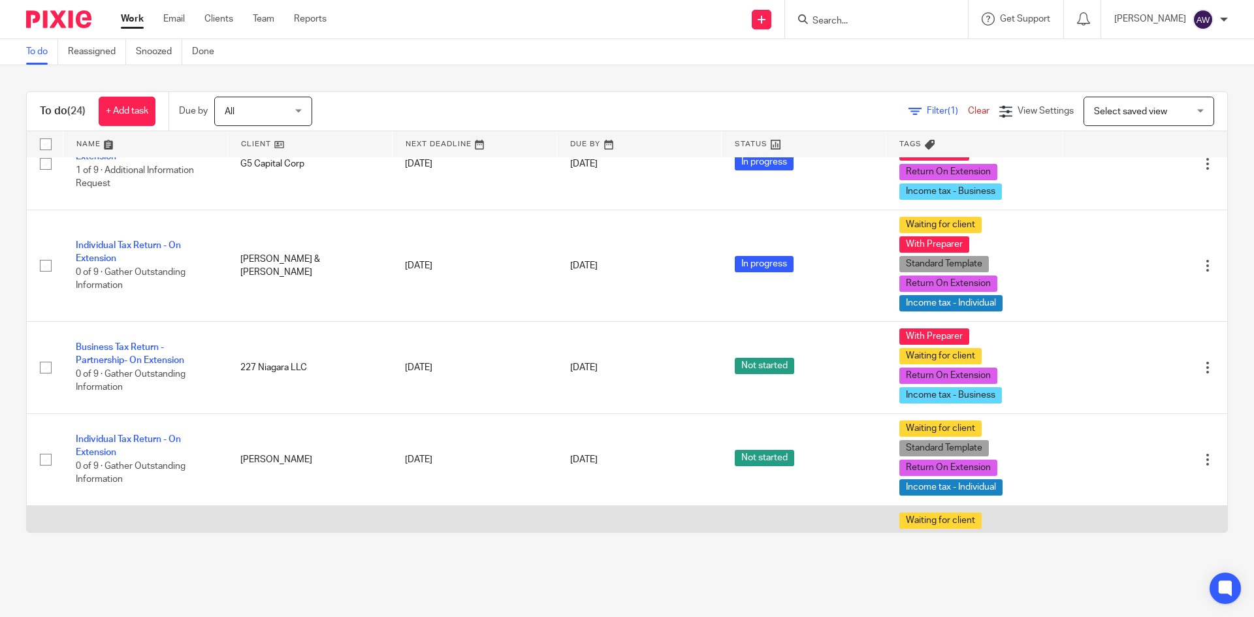
scroll to position [1533, 0]
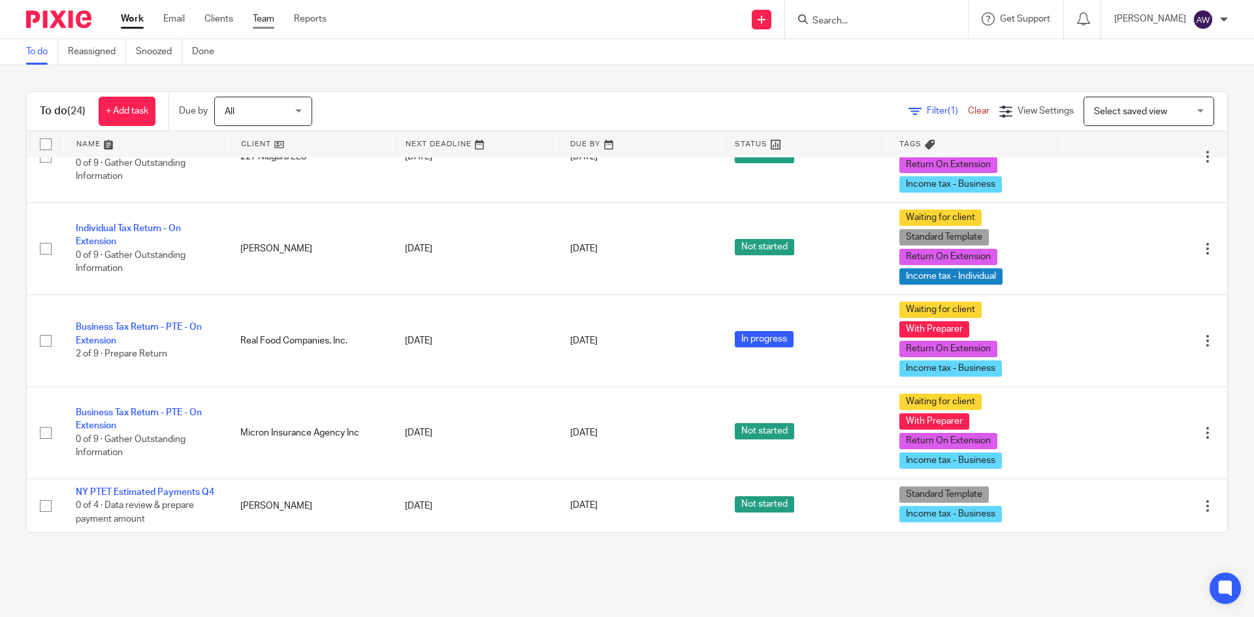
click at [274, 14] on link "Team" at bounding box center [264, 18] width 22 height 13
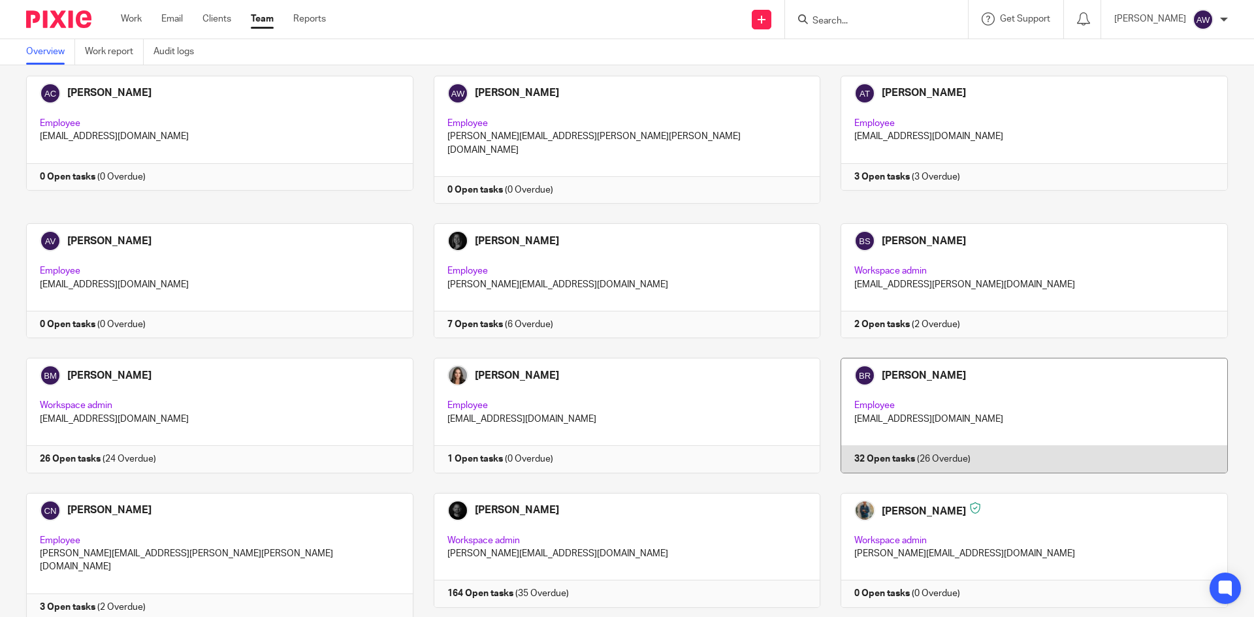
scroll to position [392, 0]
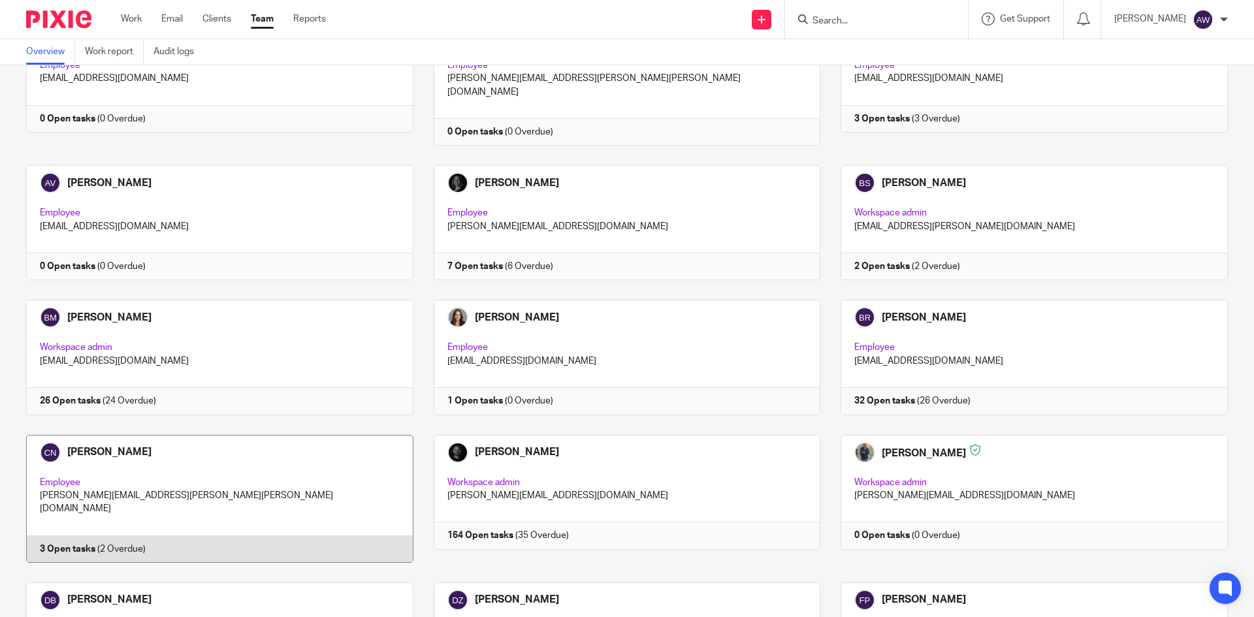
click at [227, 455] on link at bounding box center [210, 499] width 408 height 128
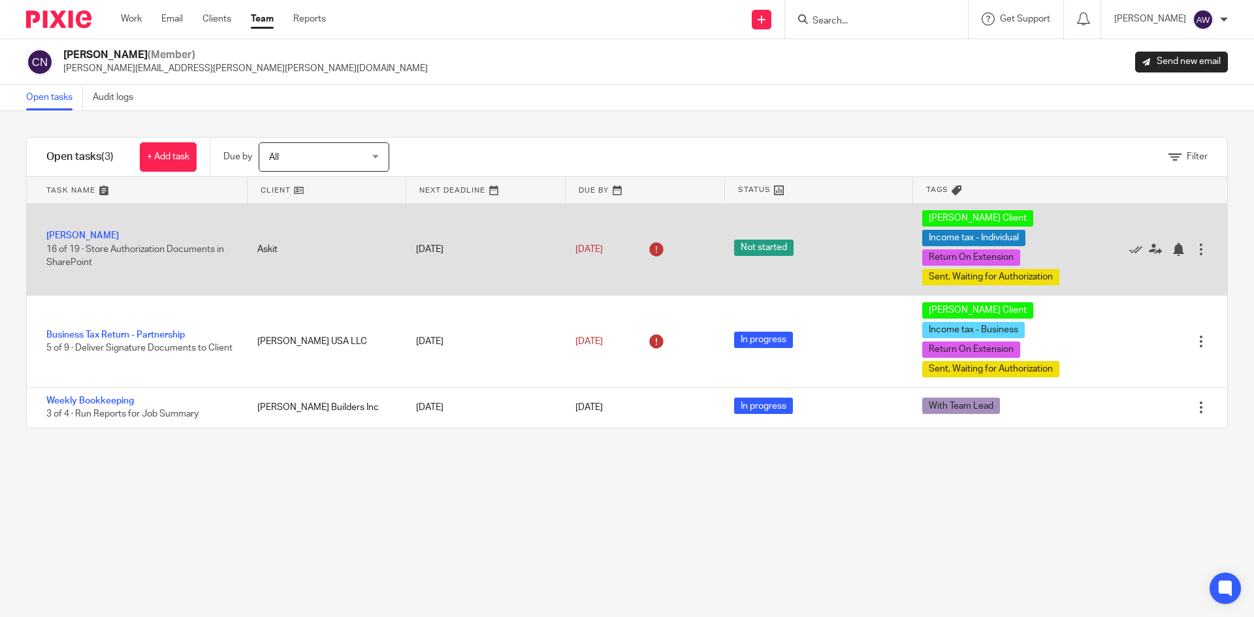
click at [112, 229] on div "[PERSON_NAME] 16 of 19 · Store Authorization Documents in SharePoint" at bounding box center [136, 249] width 218 height 53
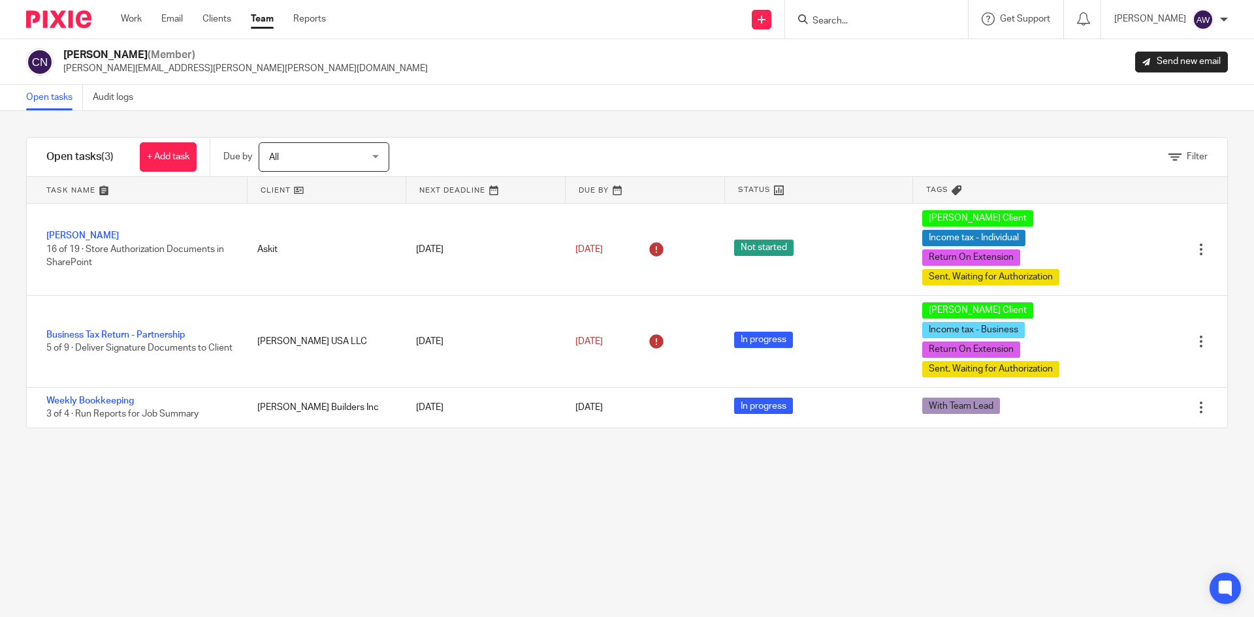
click at [120, 16] on div "Work Email Clients Team Reports Work Email Clients Team Reports Settings" at bounding box center [227, 19] width 238 height 39
click at [137, 25] on link "Work" at bounding box center [131, 18] width 21 height 13
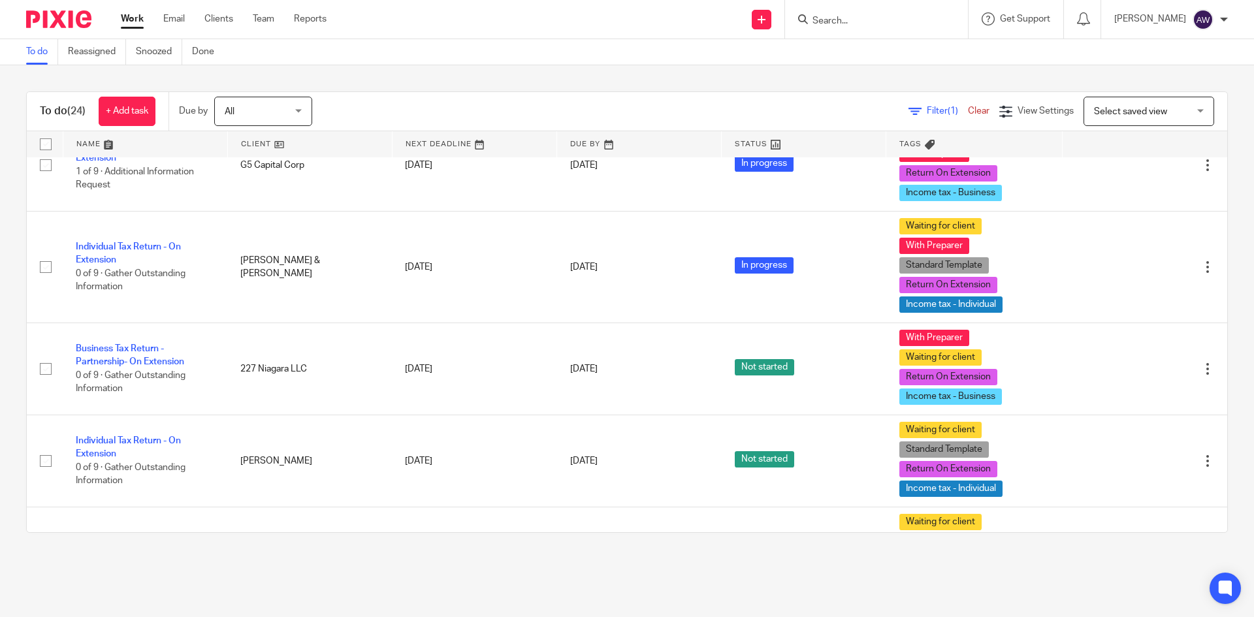
scroll to position [1533, 0]
